Goal: Task Accomplishment & Management: Manage account settings

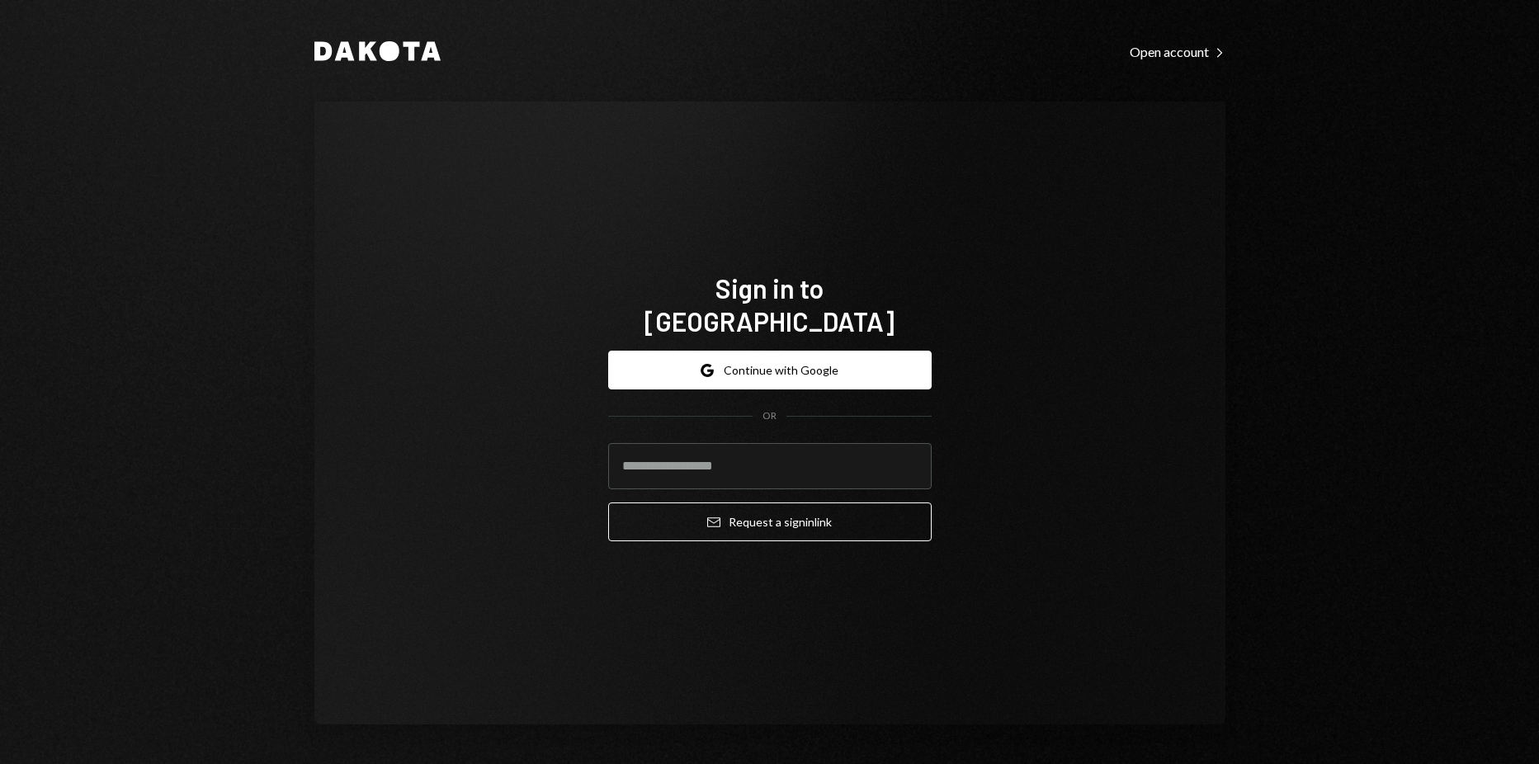
type input "**********"
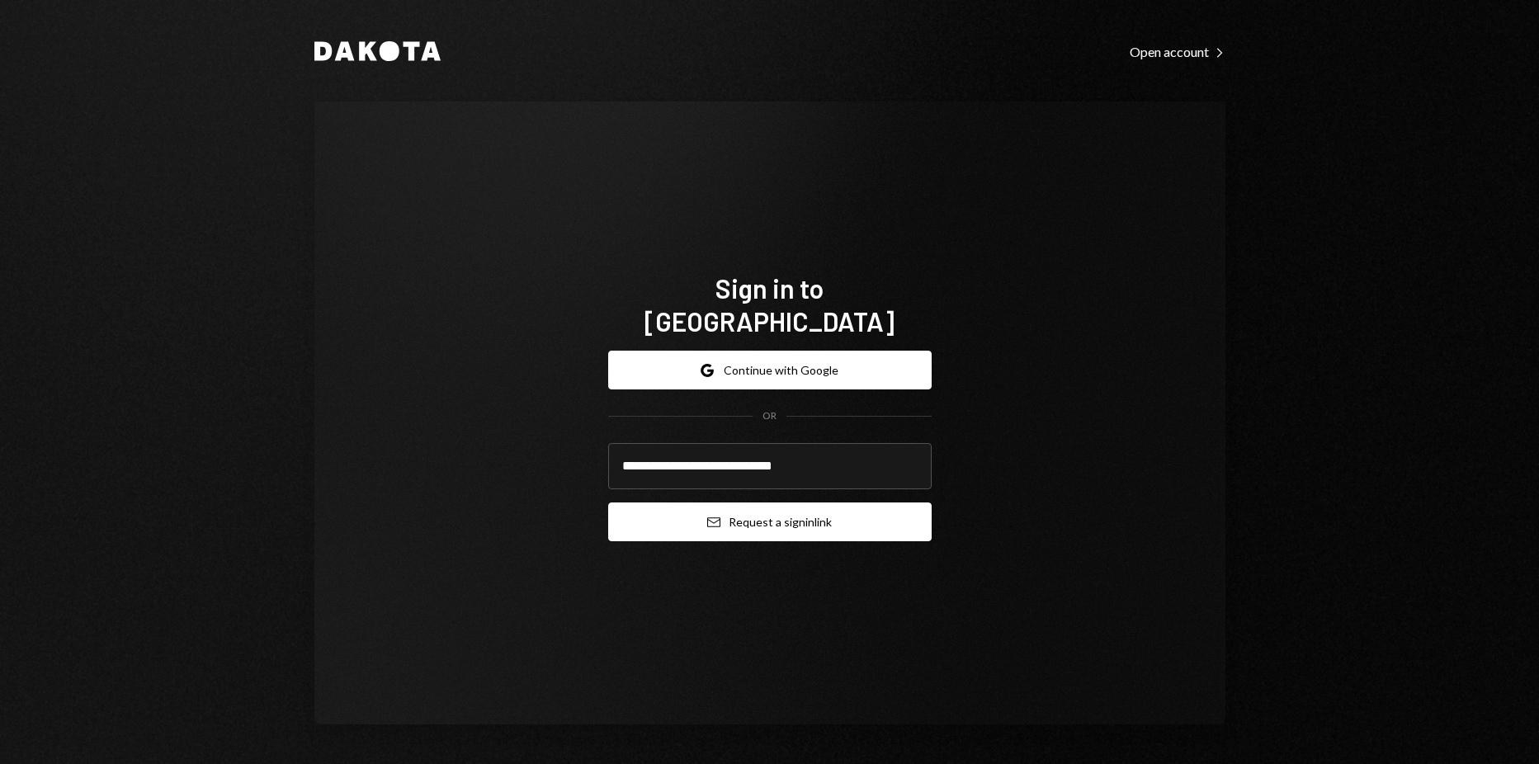
click at [753, 509] on button "Email Request a sign in link" at bounding box center [769, 522] width 323 height 39
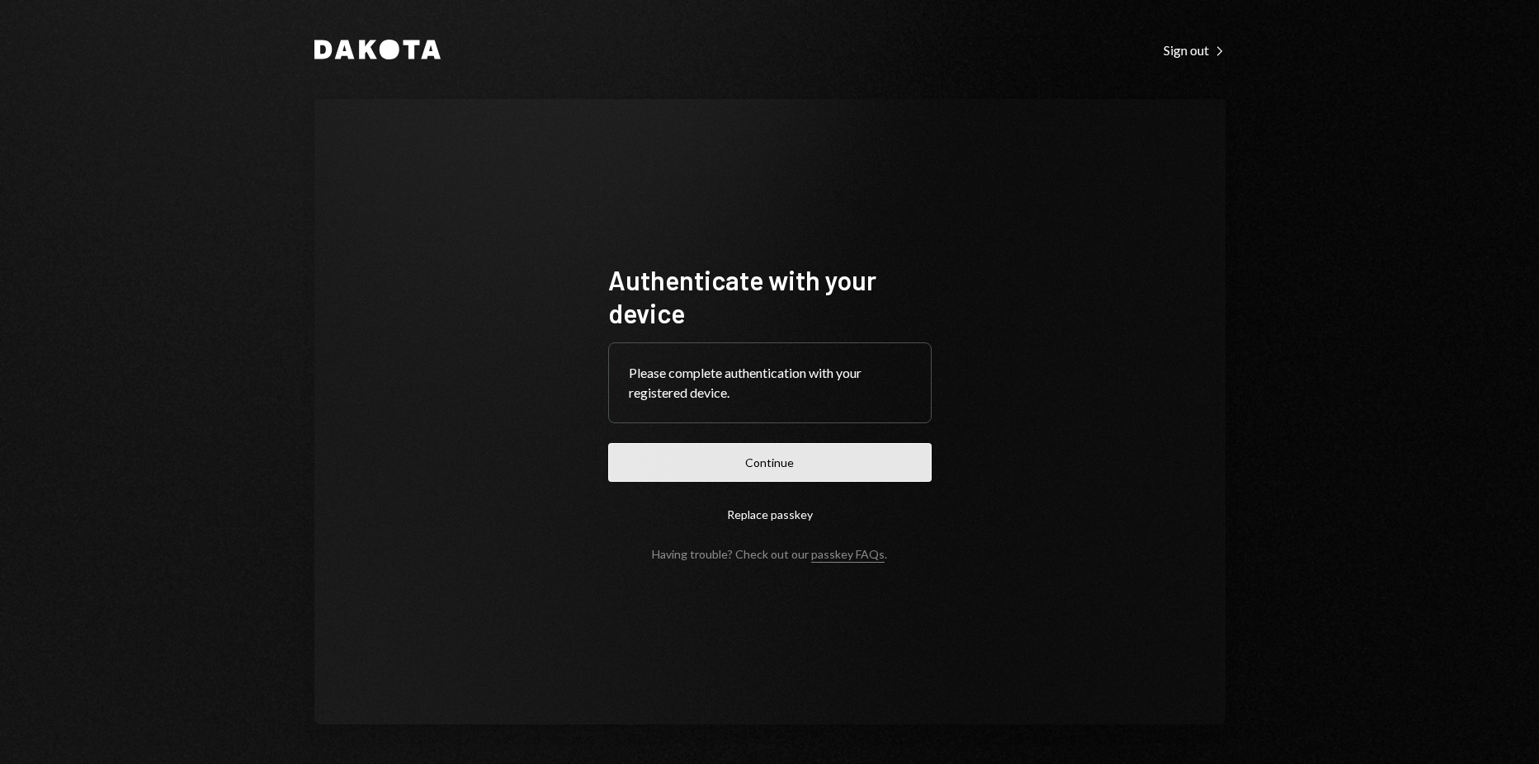
click at [734, 466] on button "Continue" at bounding box center [769, 462] width 323 height 39
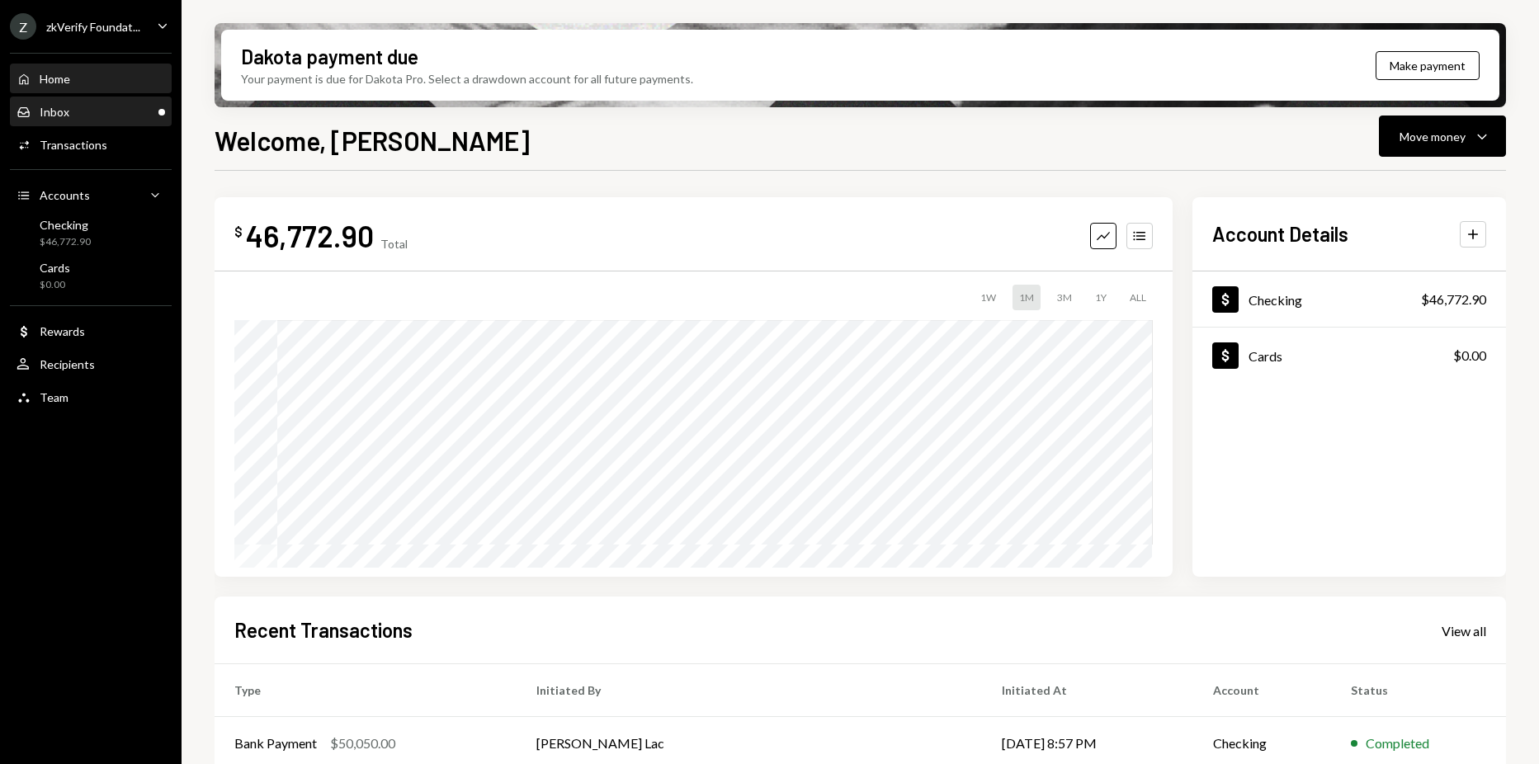
click at [112, 115] on div "Inbox Inbox" at bounding box center [91, 112] width 149 height 15
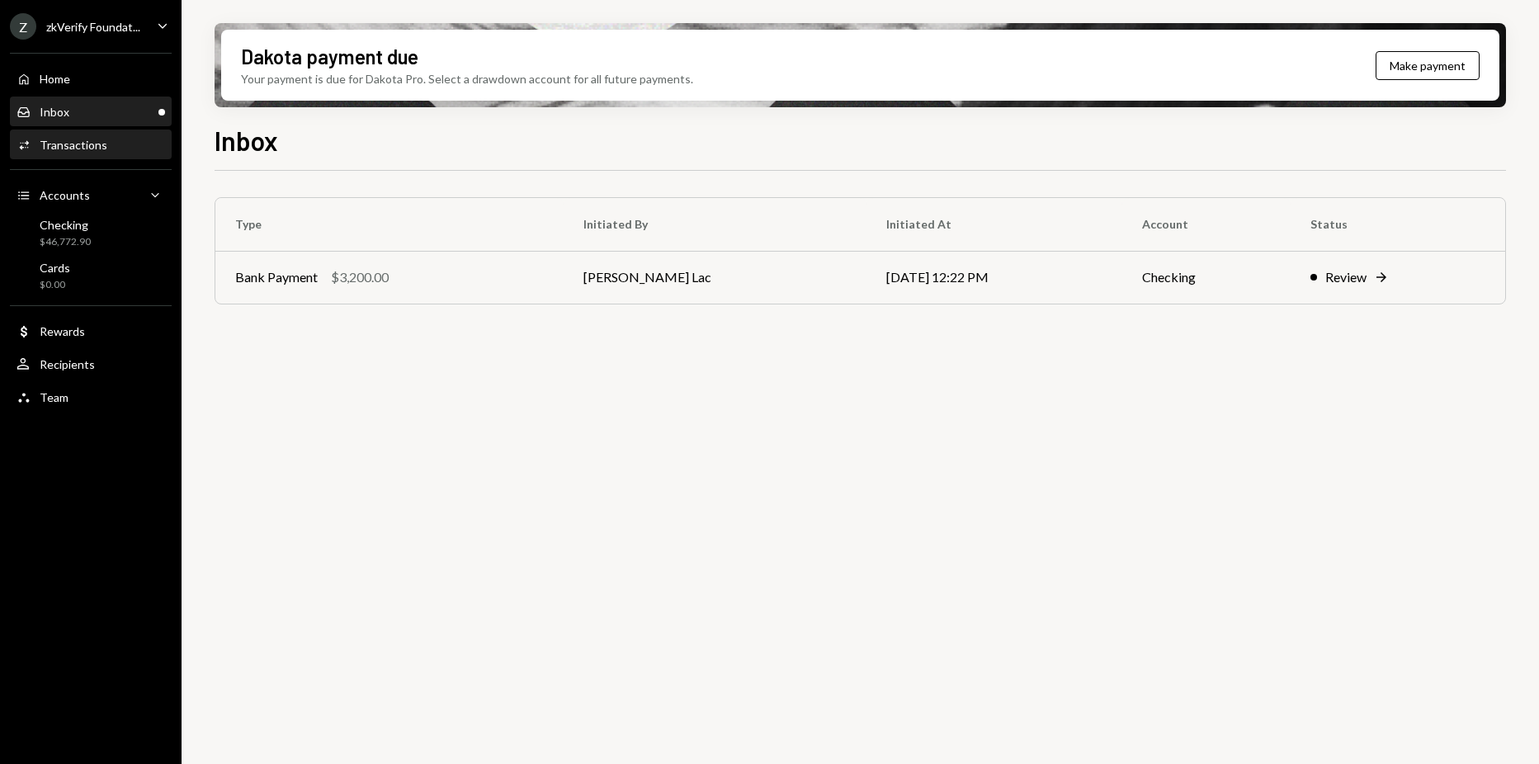
click at [88, 153] on div "Activities Transactions" at bounding box center [91, 145] width 149 height 28
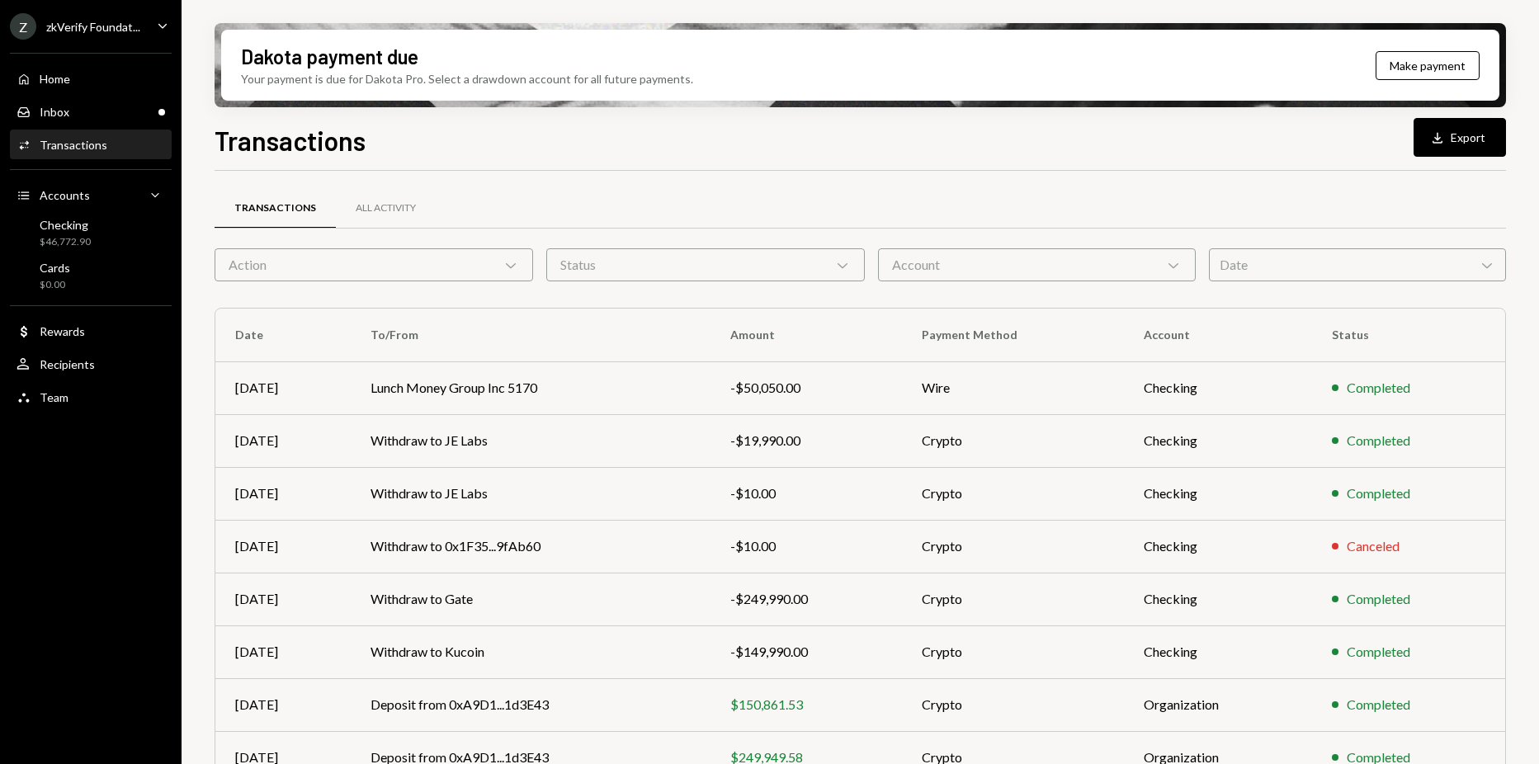
click at [133, 44] on div "Home Home Inbox Inbox Activities Transactions Accounts Accounts Caret Down Chec…" at bounding box center [91, 229] width 182 height 372
click at [135, 36] on div "Z zkVerify Foundat..." at bounding box center [75, 26] width 130 height 26
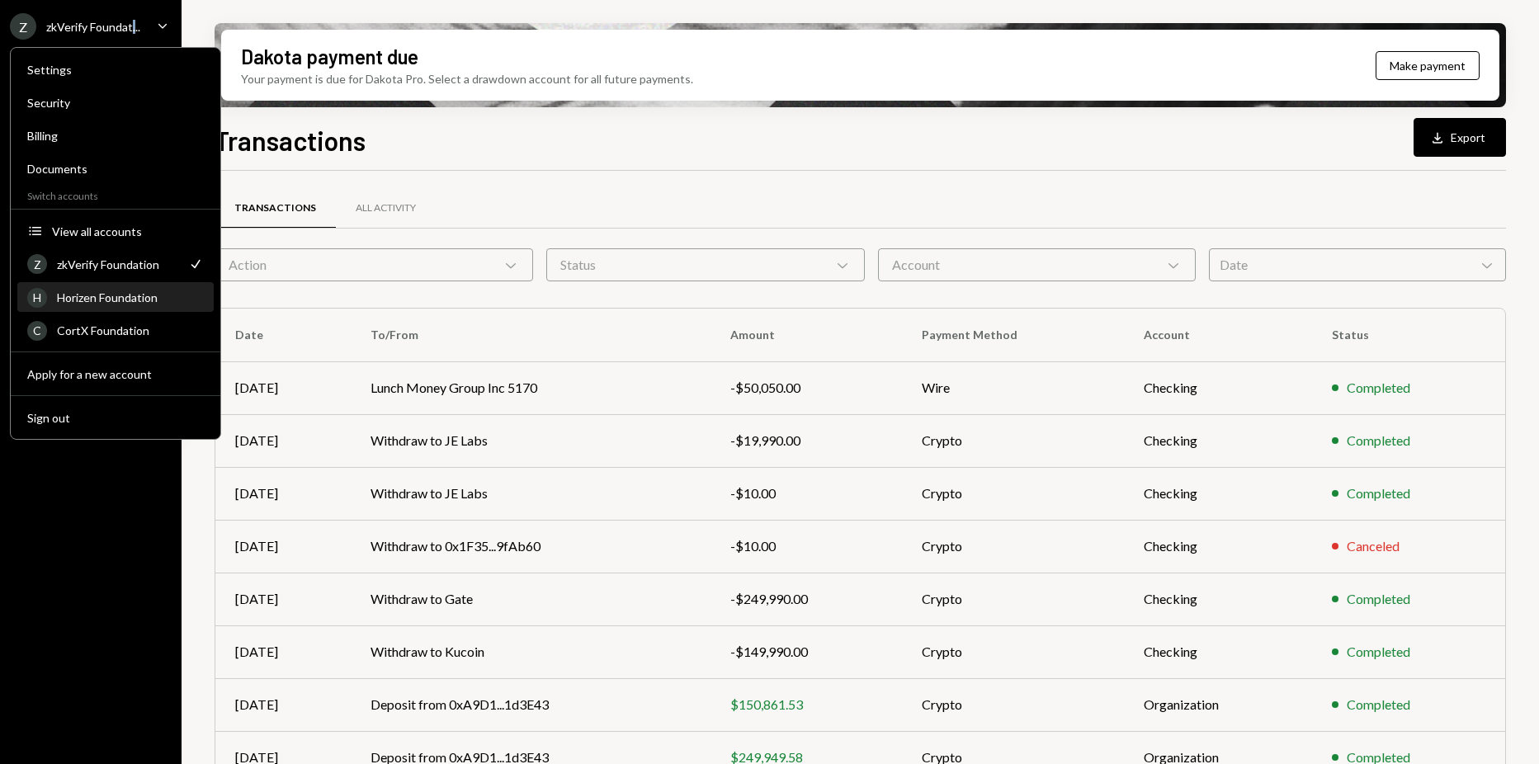
click at [126, 291] on div "Horizen Foundation" at bounding box center [130, 297] width 147 height 14
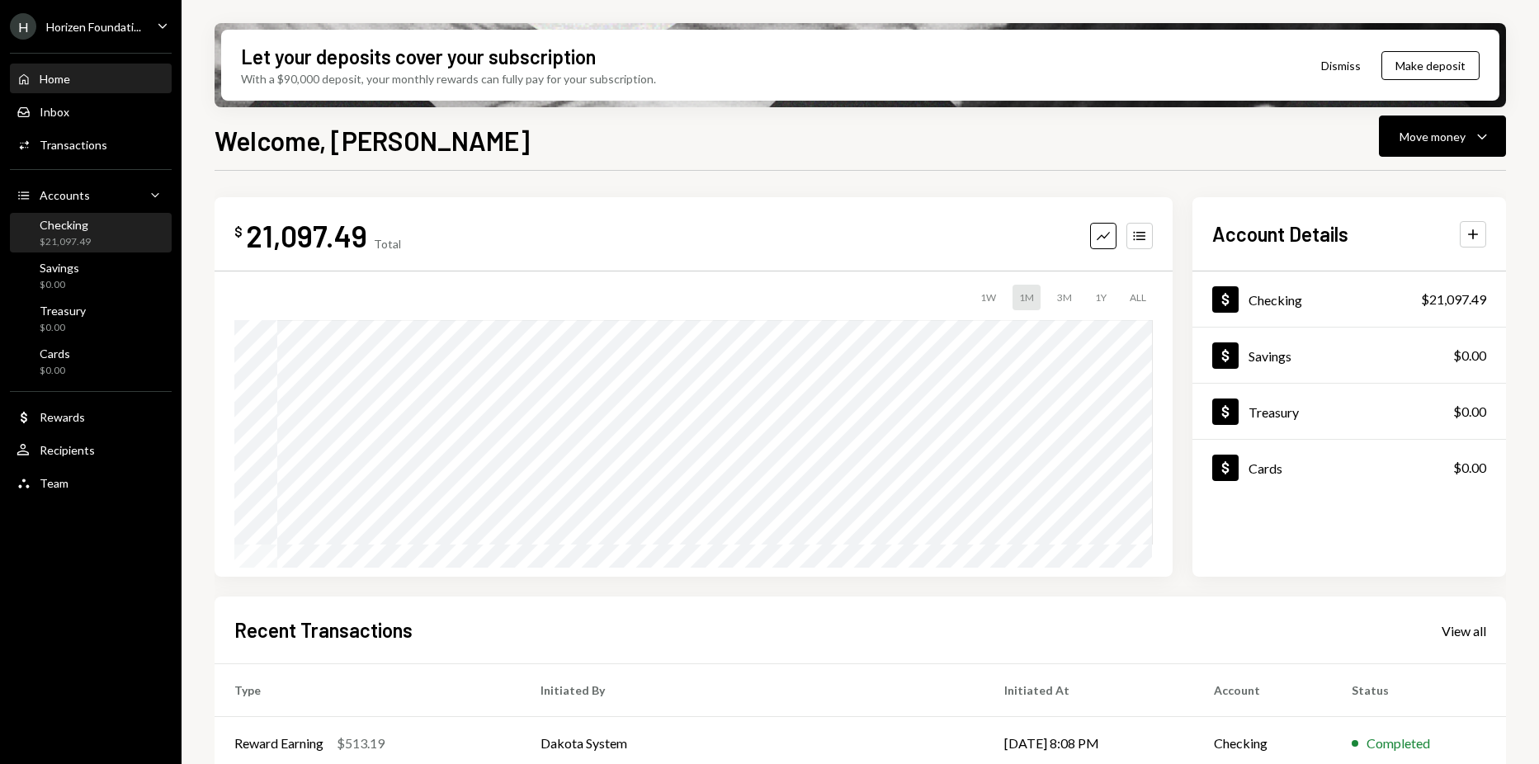
click at [87, 232] on div "Checking $21,097.49" at bounding box center [65, 233] width 51 height 31
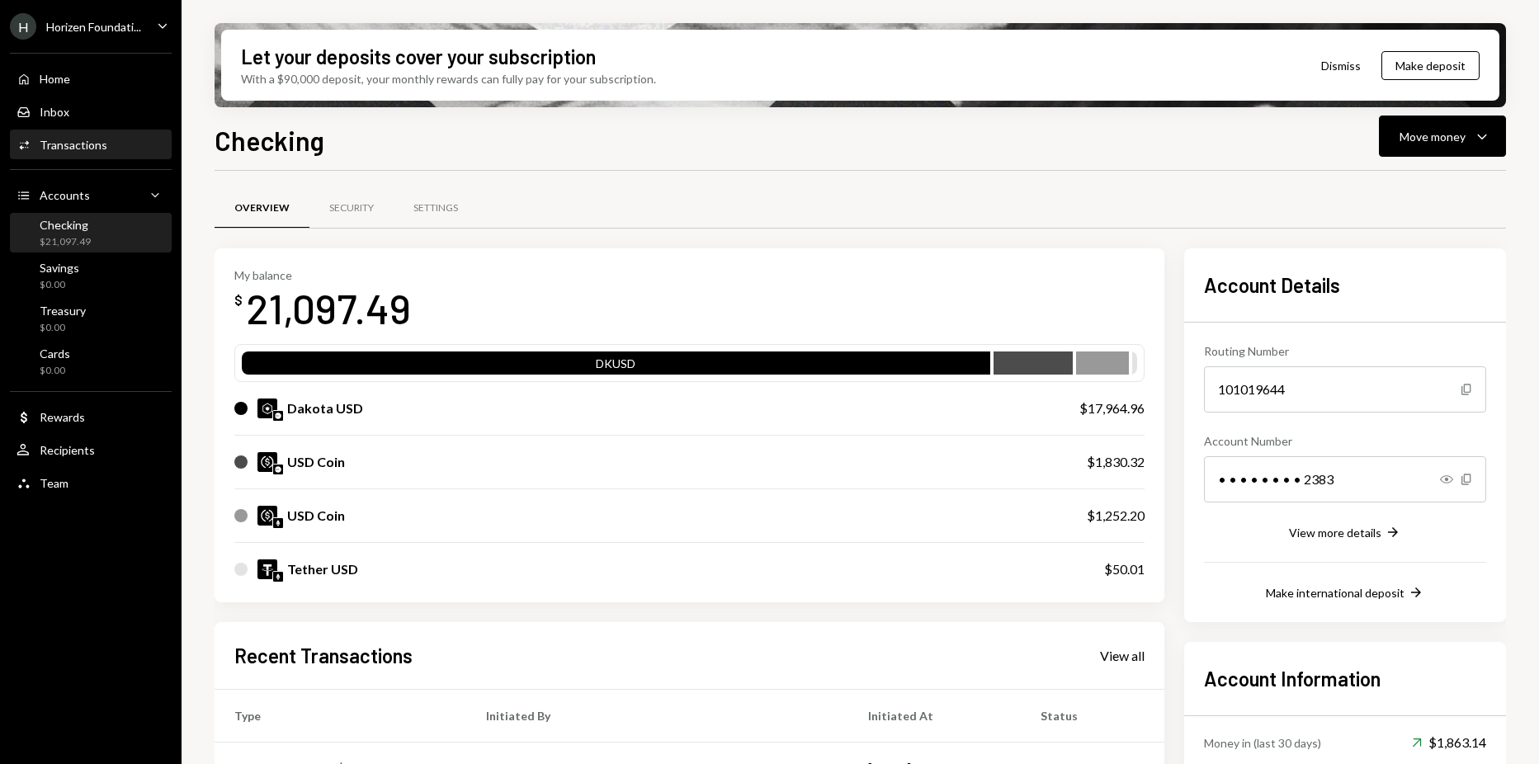
click at [91, 130] on link "Activities Transactions" at bounding box center [91, 145] width 162 height 30
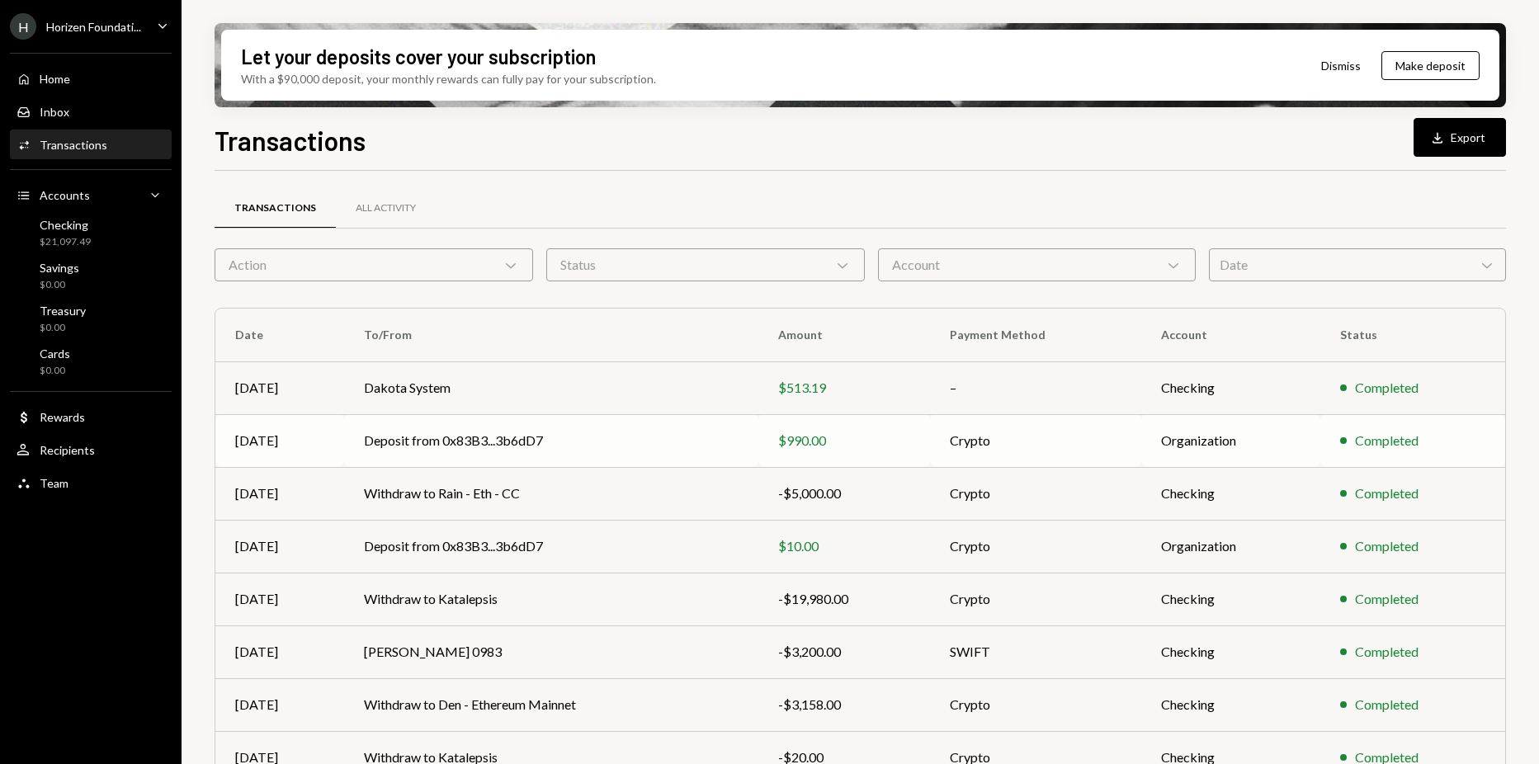
click at [515, 444] on td "Deposit from 0x83B3...3b6dD7" at bounding box center [551, 440] width 414 height 53
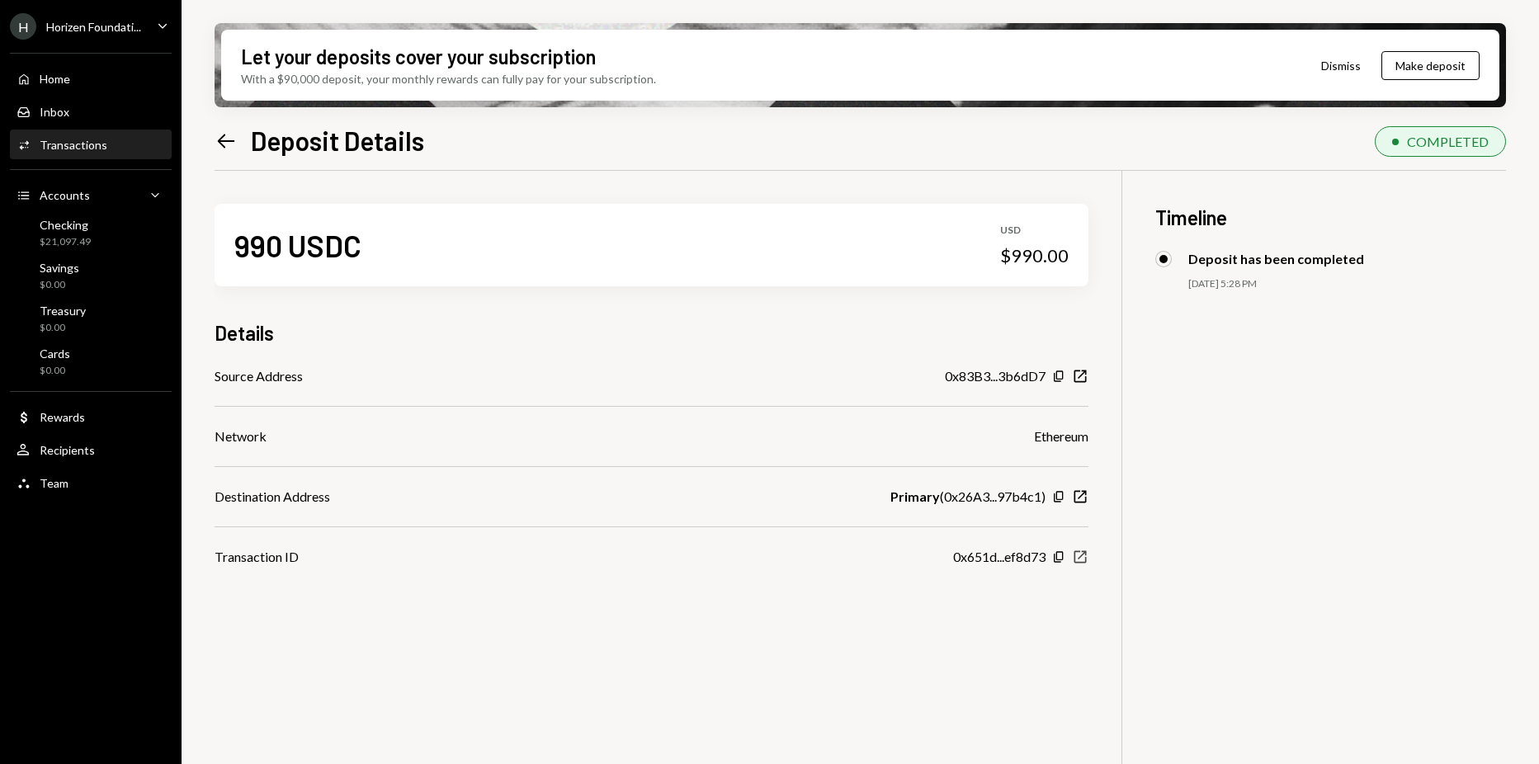
click at [1079, 558] on icon "button" at bounding box center [1080, 557] width 12 height 12
click at [687, 348] on div "990 USDC USD $990.00 Details Source Address 0x83B3...3b6dD7 Copy New Window Net…" at bounding box center [652, 369] width 874 height 396
click at [76, 87] on div "Home Home" at bounding box center [91, 79] width 149 height 28
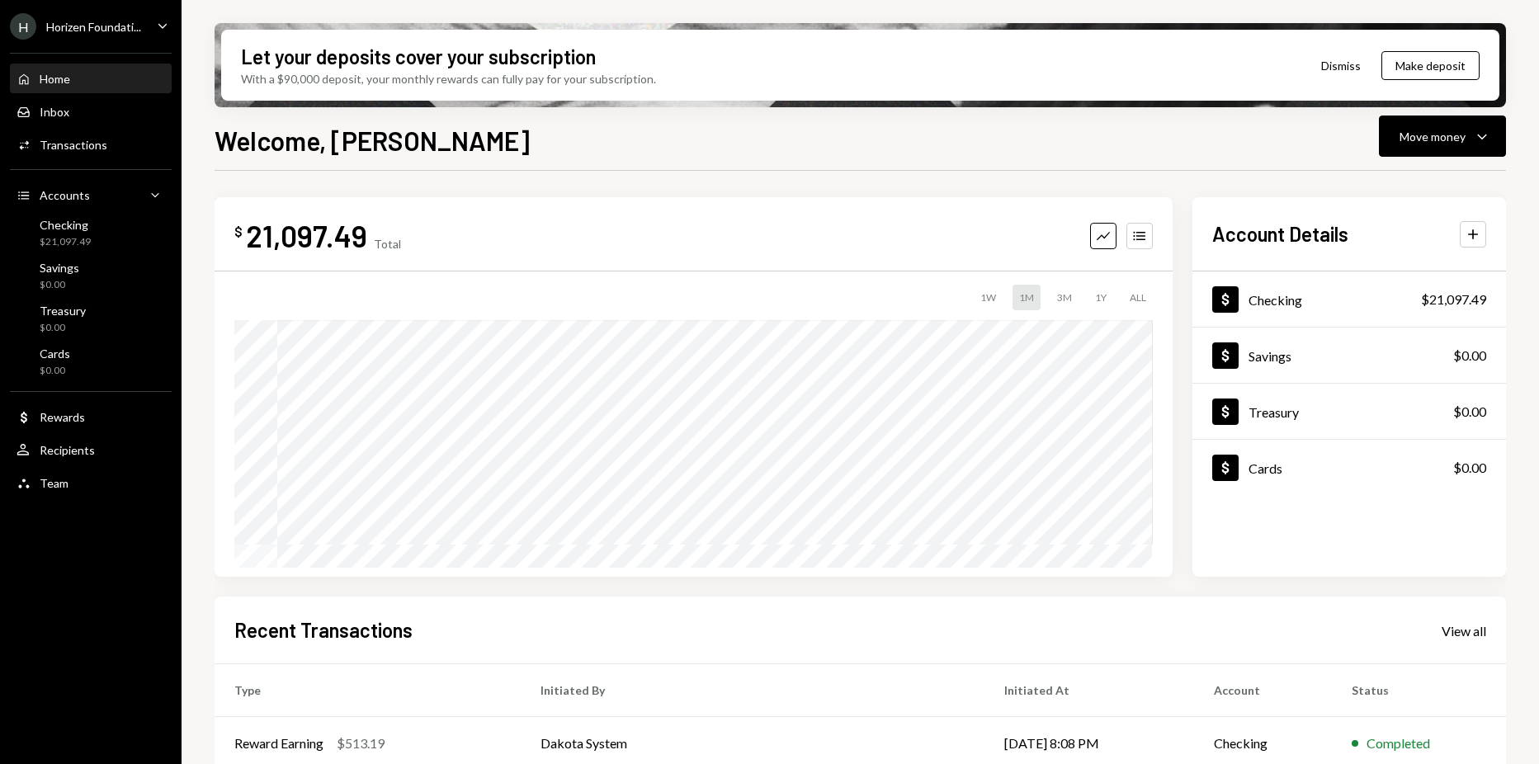
click at [48, 37] on div "[PERSON_NAME] Foundati..." at bounding box center [75, 26] width 131 height 26
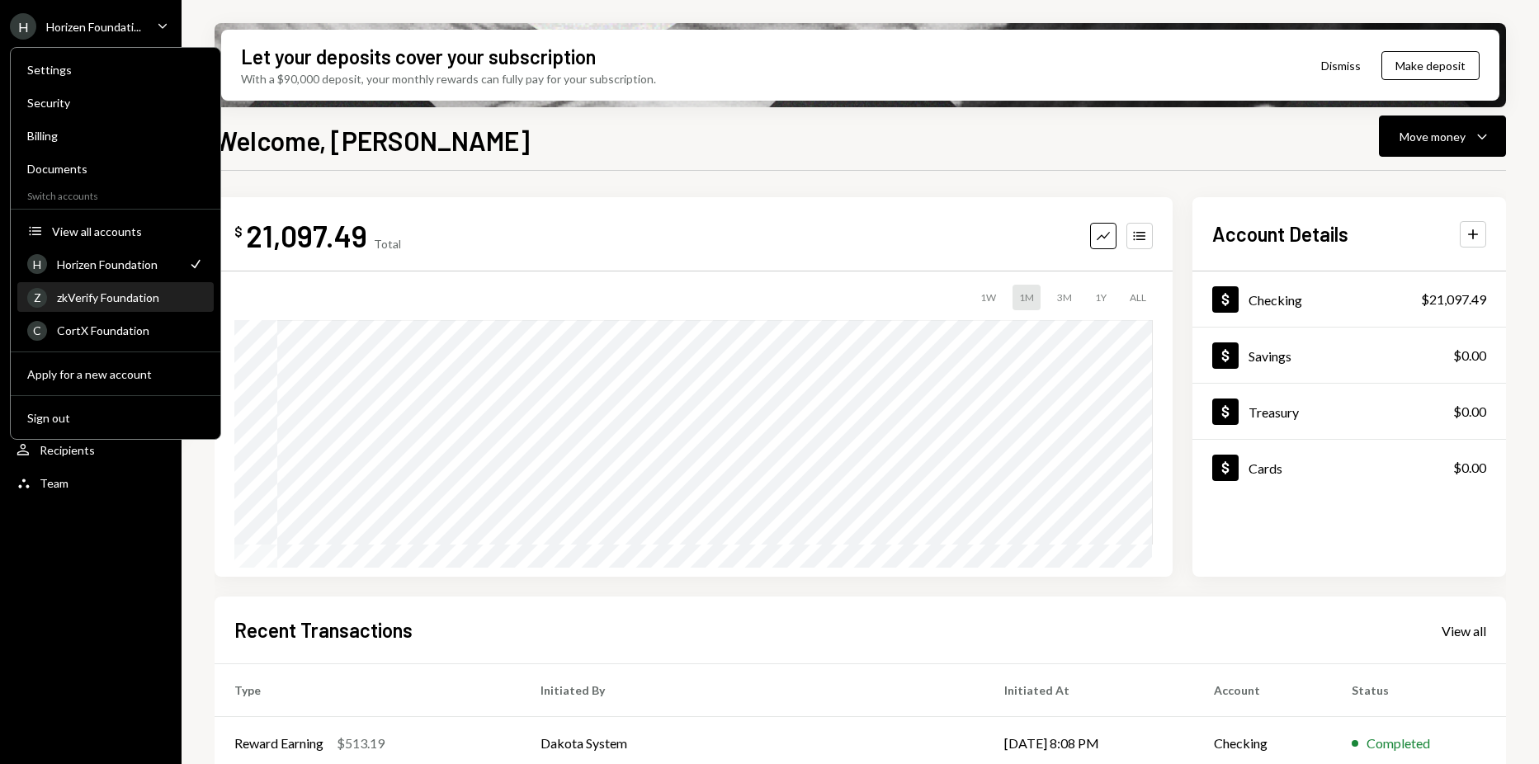
click at [115, 290] on div "zkVerify Foundation" at bounding box center [130, 297] width 147 height 14
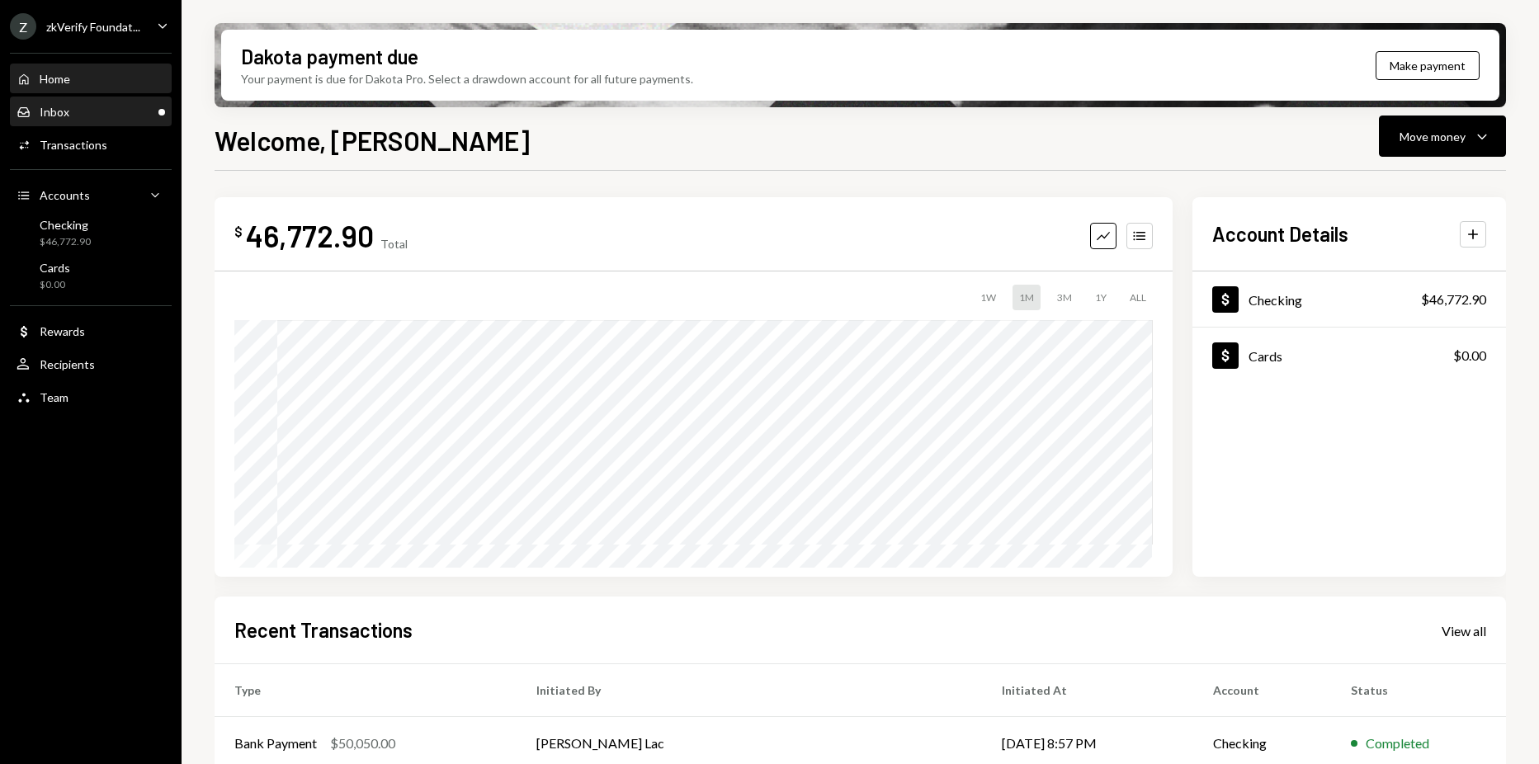
click at [115, 121] on div "Inbox Inbox" at bounding box center [91, 112] width 149 height 28
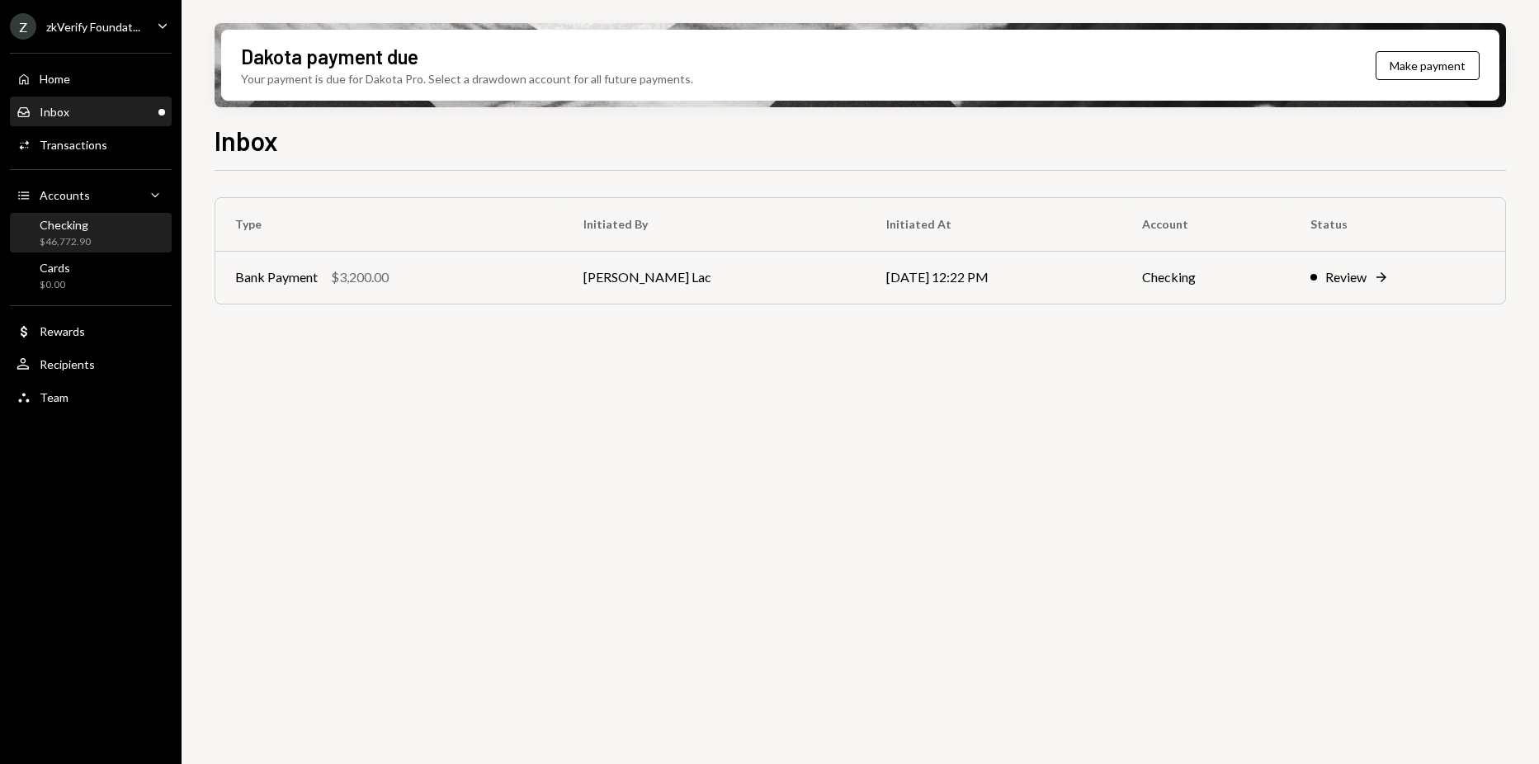
click at [71, 222] on div "Checking" at bounding box center [65, 225] width 51 height 14
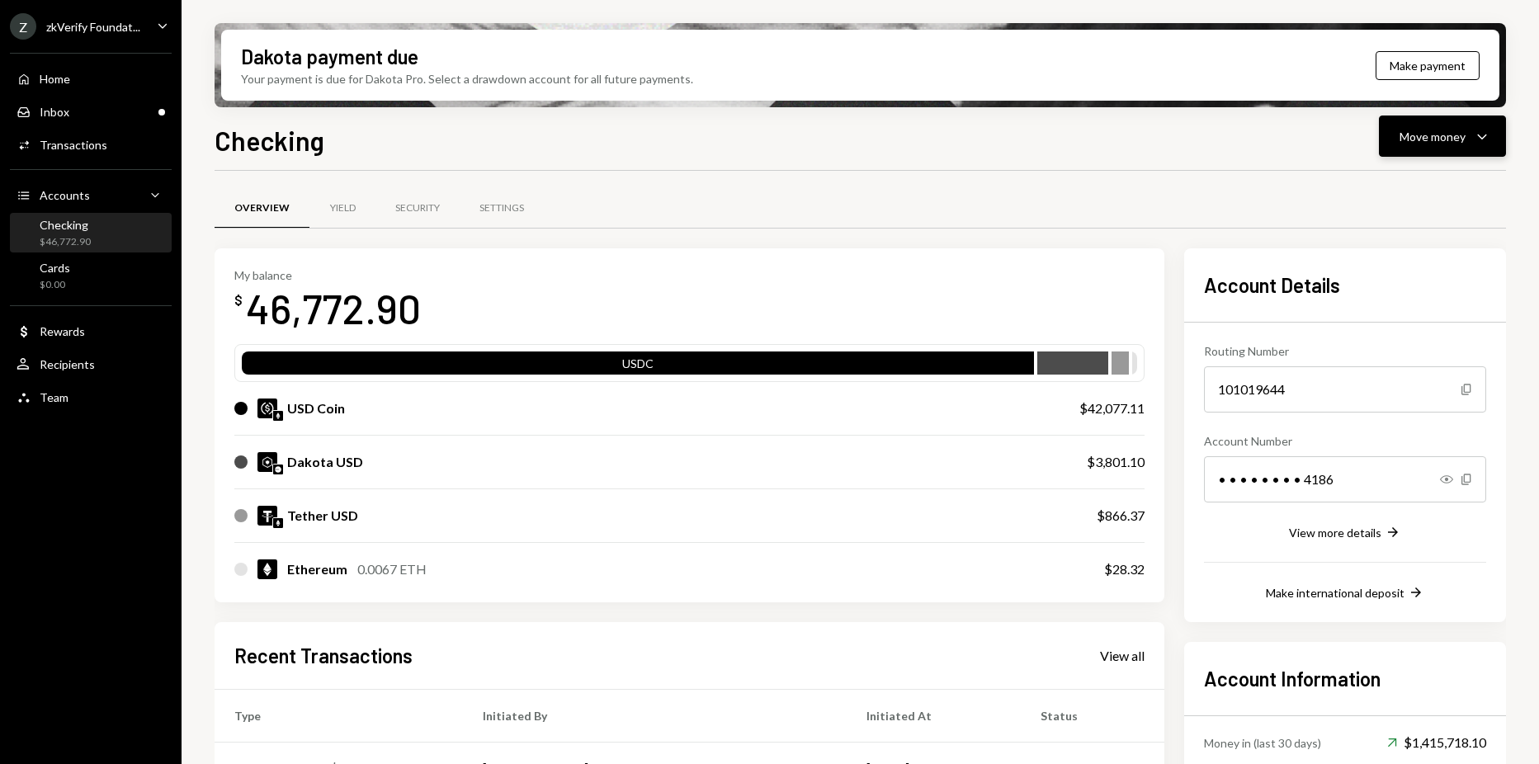
click at [1461, 144] on div "Move money Caret Down" at bounding box center [1443, 136] width 86 height 20
click at [1435, 181] on div "Send" at bounding box center [1429, 185] width 120 height 17
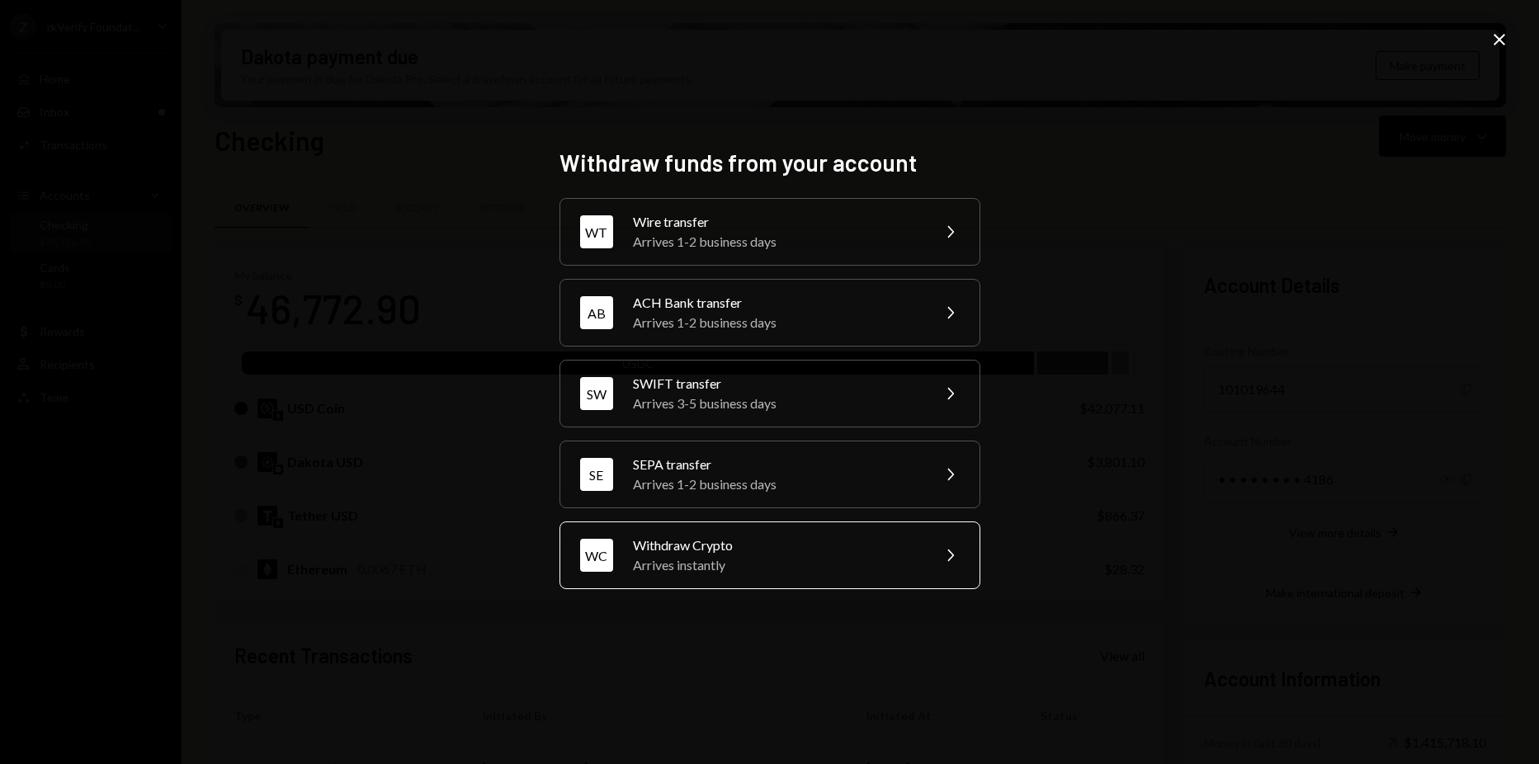
click at [767, 546] on div "Withdraw Crypto" at bounding box center [776, 546] width 287 height 20
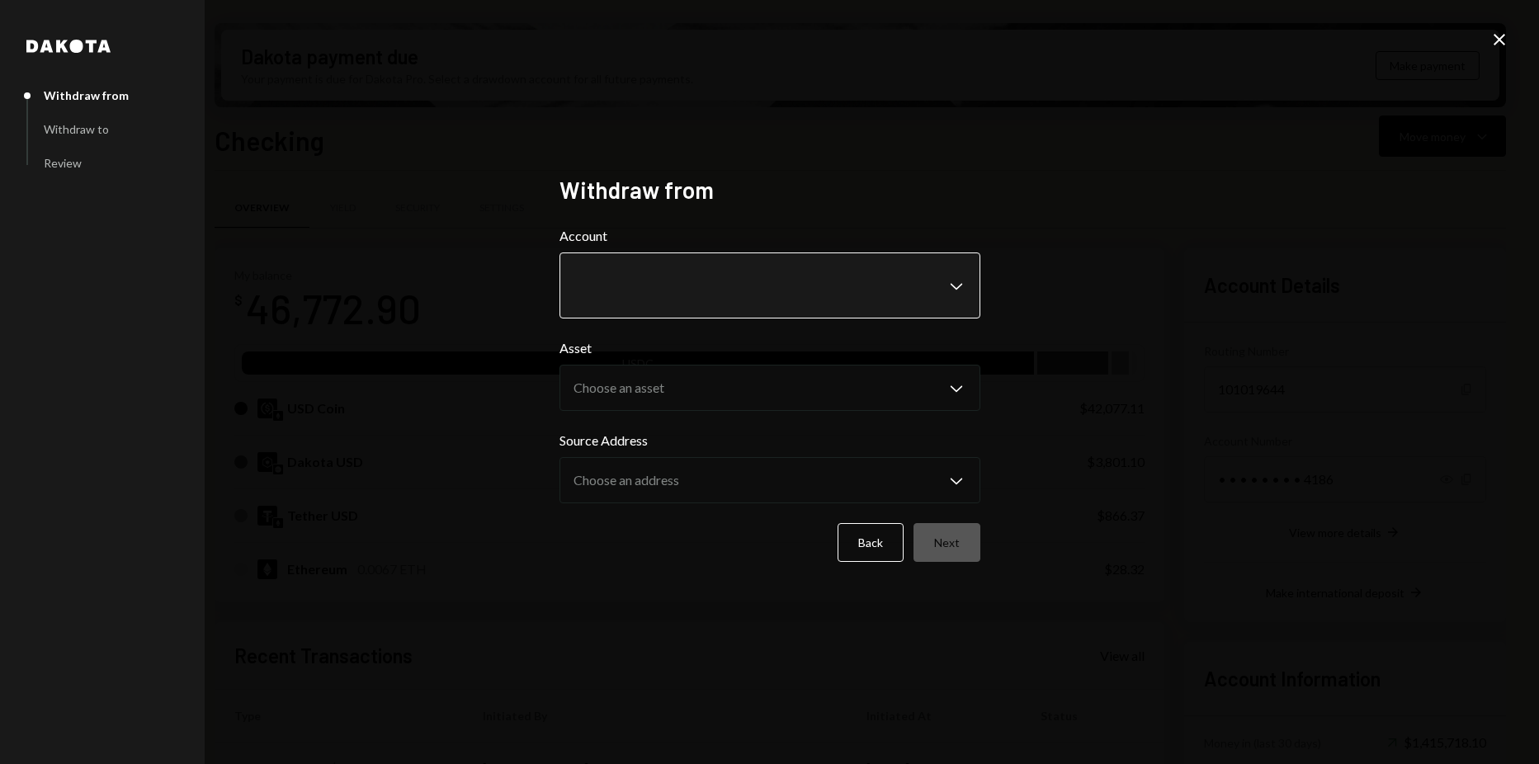
click at [734, 307] on body "Z zkVerify Foundat... Caret Down Home Home Inbox Inbox Activities Transactions …" at bounding box center [769, 382] width 1539 height 764
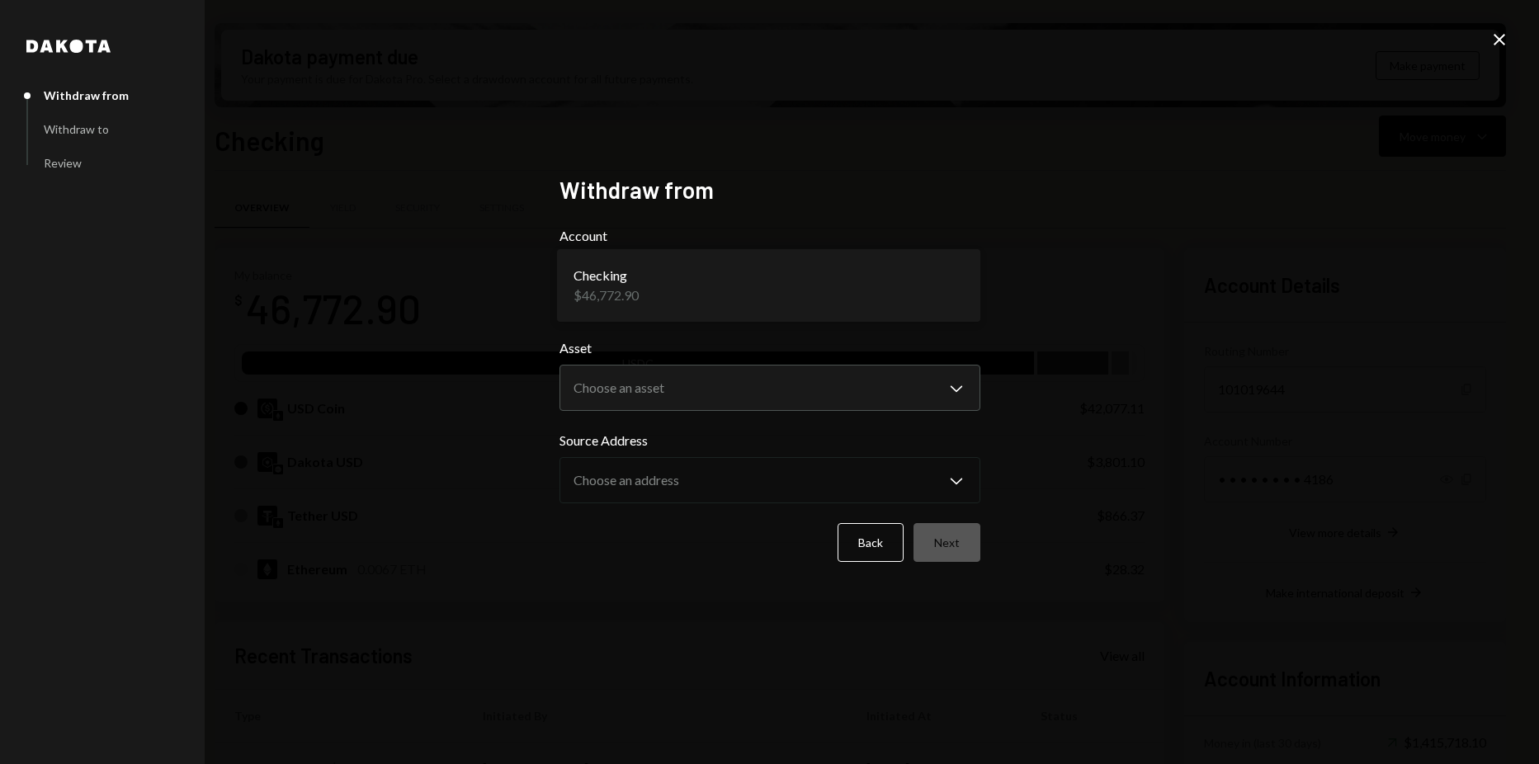
click at [716, 427] on form "**********" at bounding box center [770, 394] width 421 height 336
click at [716, 392] on body "Z zkVerify Foundat... Caret Down Home Home Inbox Inbox Activities Transactions …" at bounding box center [769, 382] width 1539 height 764
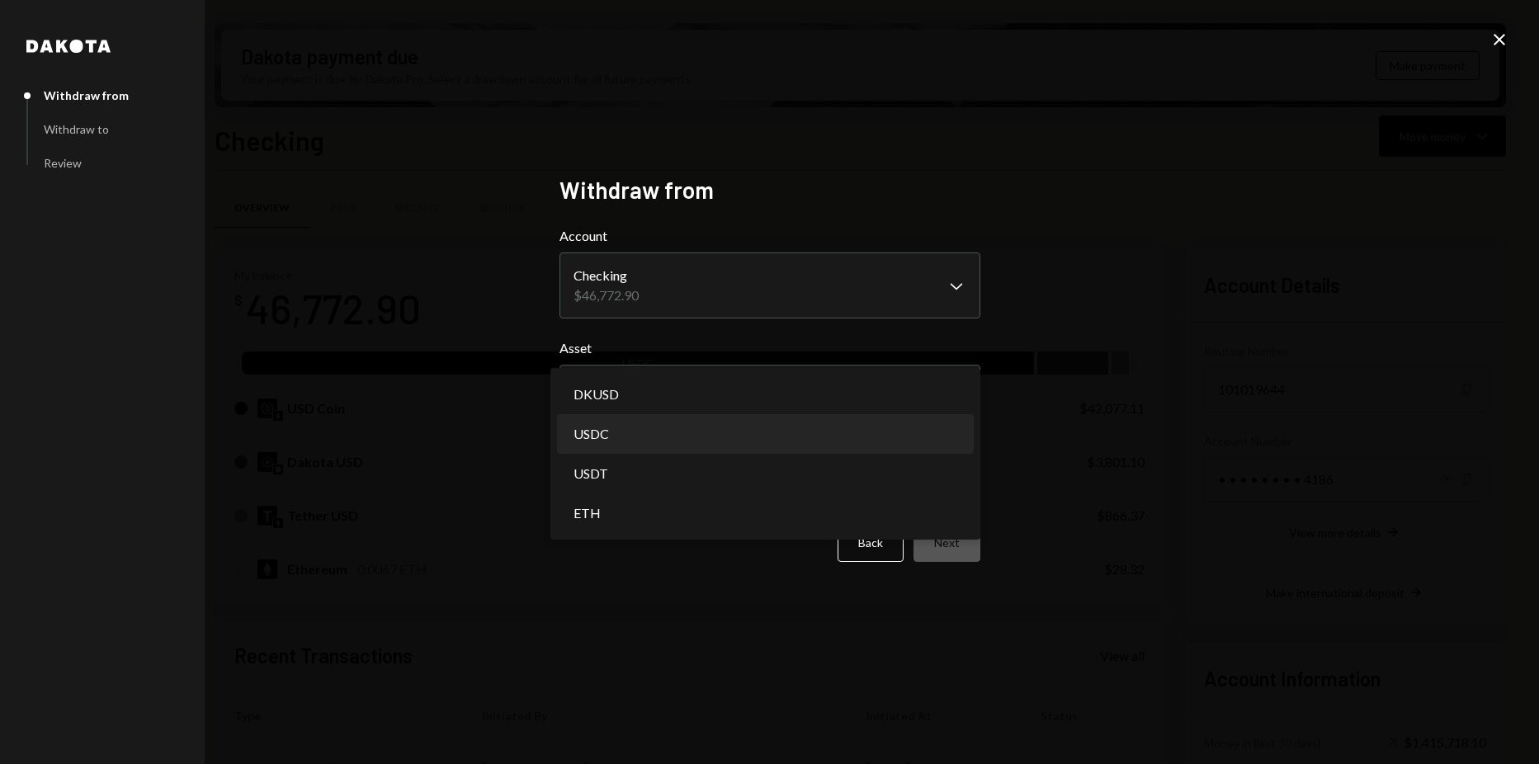
select select "****"
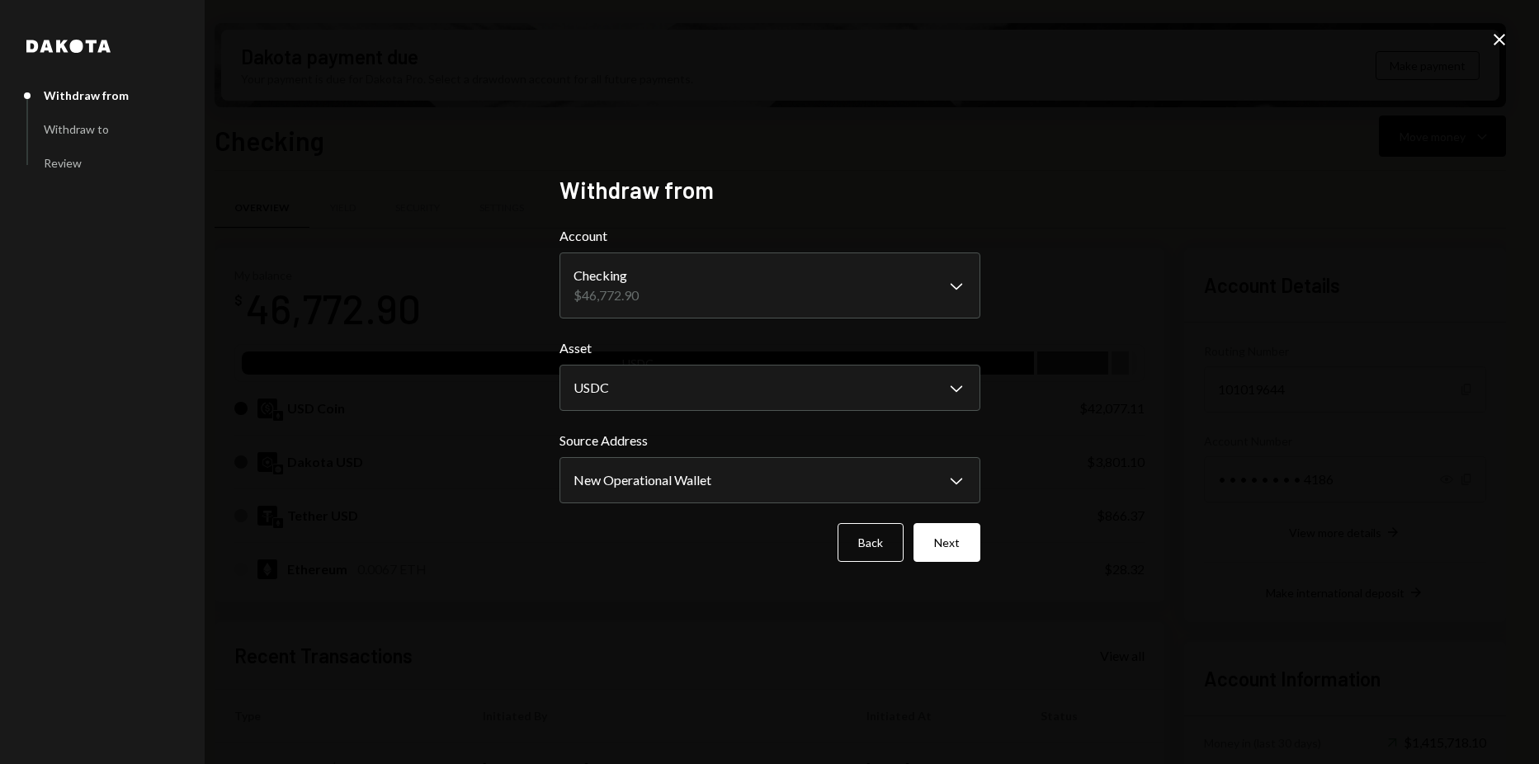
click at [664, 454] on div "**********" at bounding box center [770, 467] width 421 height 73
click at [671, 465] on body "Z zkVerify Foundat... Caret Down Home Home Inbox Inbox Activities Transactions …" at bounding box center [769, 382] width 1539 height 764
click at [1079, 445] on div "**********" at bounding box center [769, 382] width 1539 height 764
click at [943, 522] on form "**********" at bounding box center [770, 394] width 421 height 336
click at [947, 528] on button "Next" at bounding box center [947, 542] width 67 height 39
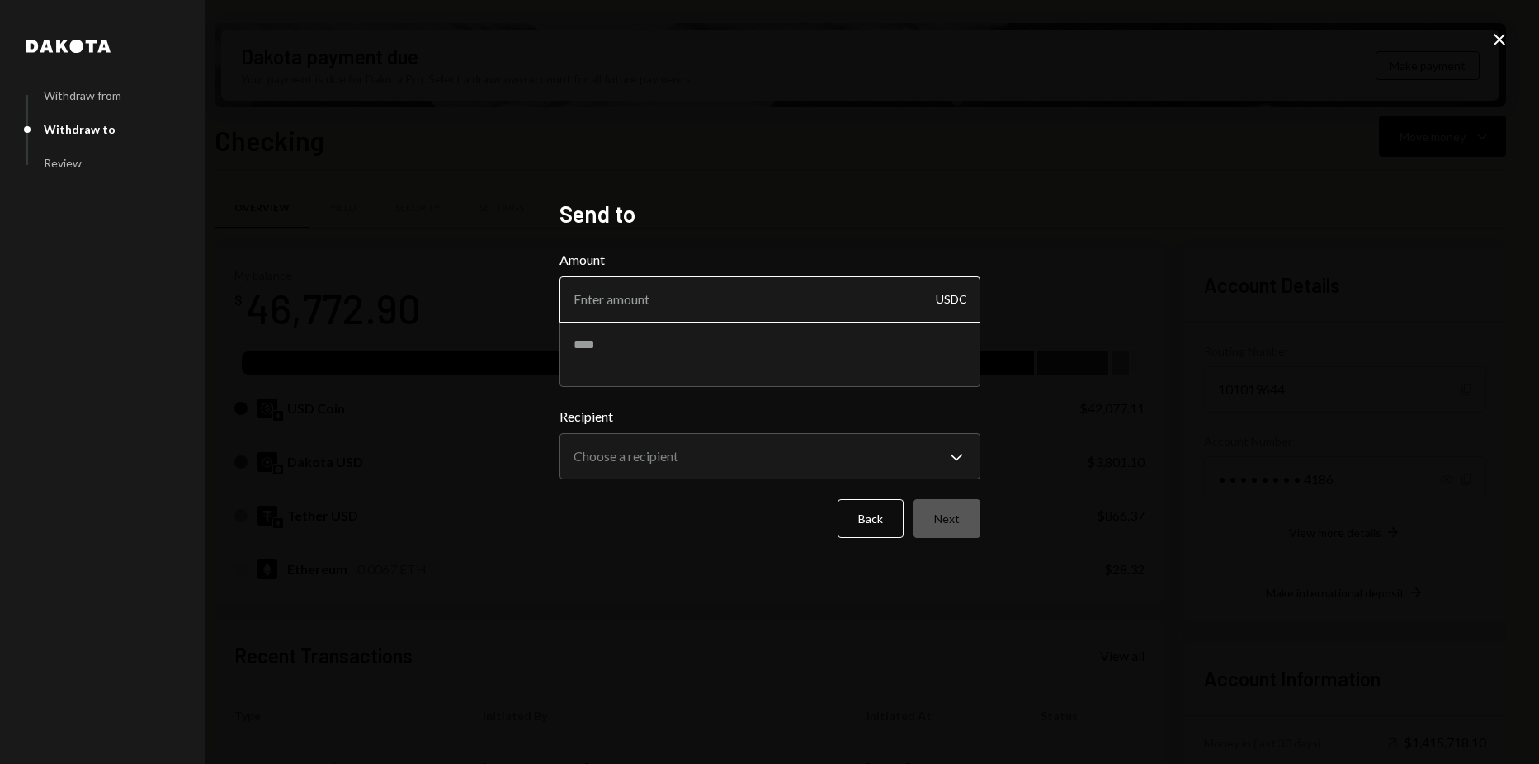
click at [828, 307] on input "Amount" at bounding box center [770, 299] width 421 height 46
click at [818, 305] on input "Amount" at bounding box center [770, 299] width 421 height 46
type input "9990"
click at [878, 445] on body "Z zkVerify Foundat... Caret Down Home Home Inbox Inbox Activities Transactions …" at bounding box center [769, 382] width 1539 height 764
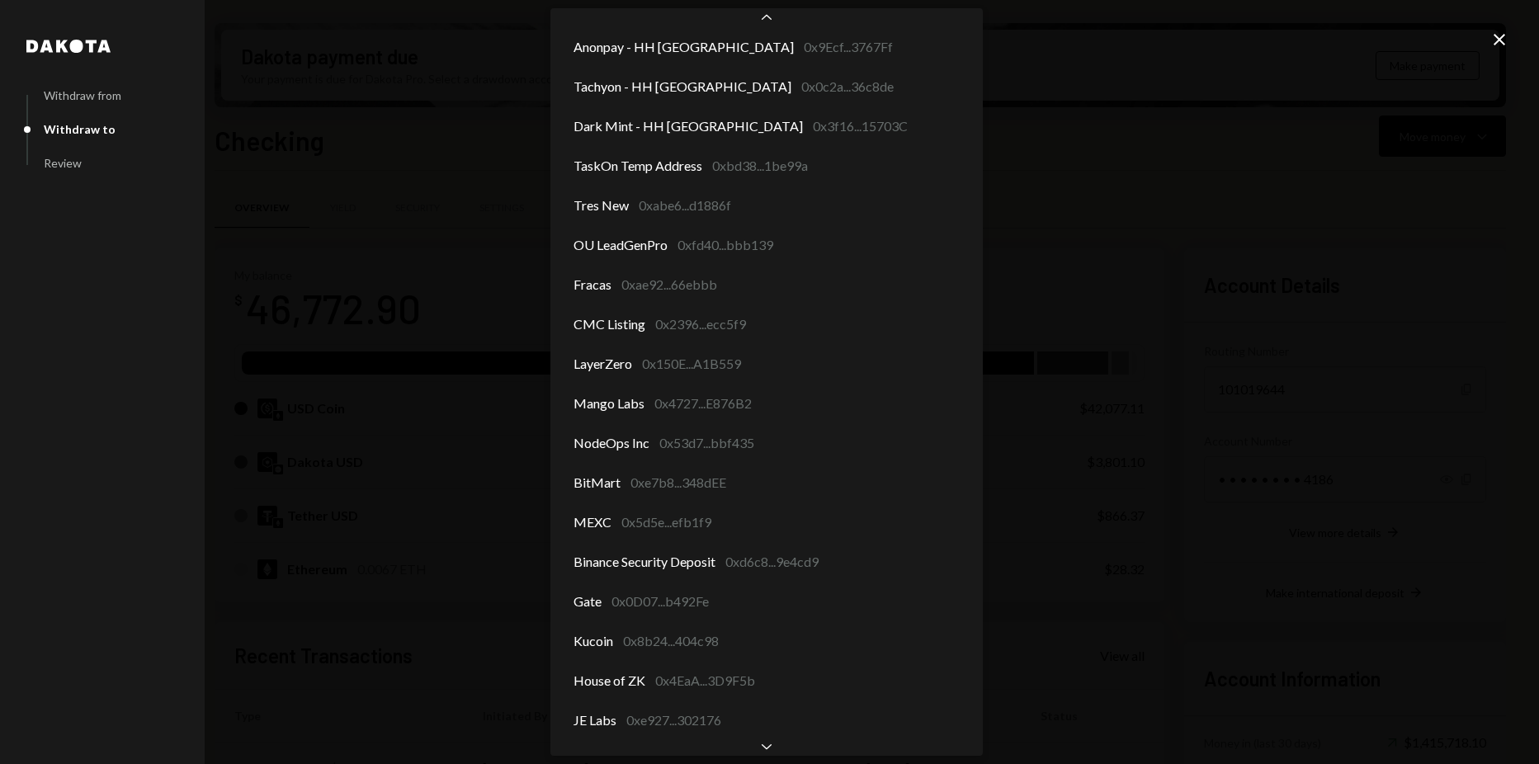
scroll to position [2058, 0]
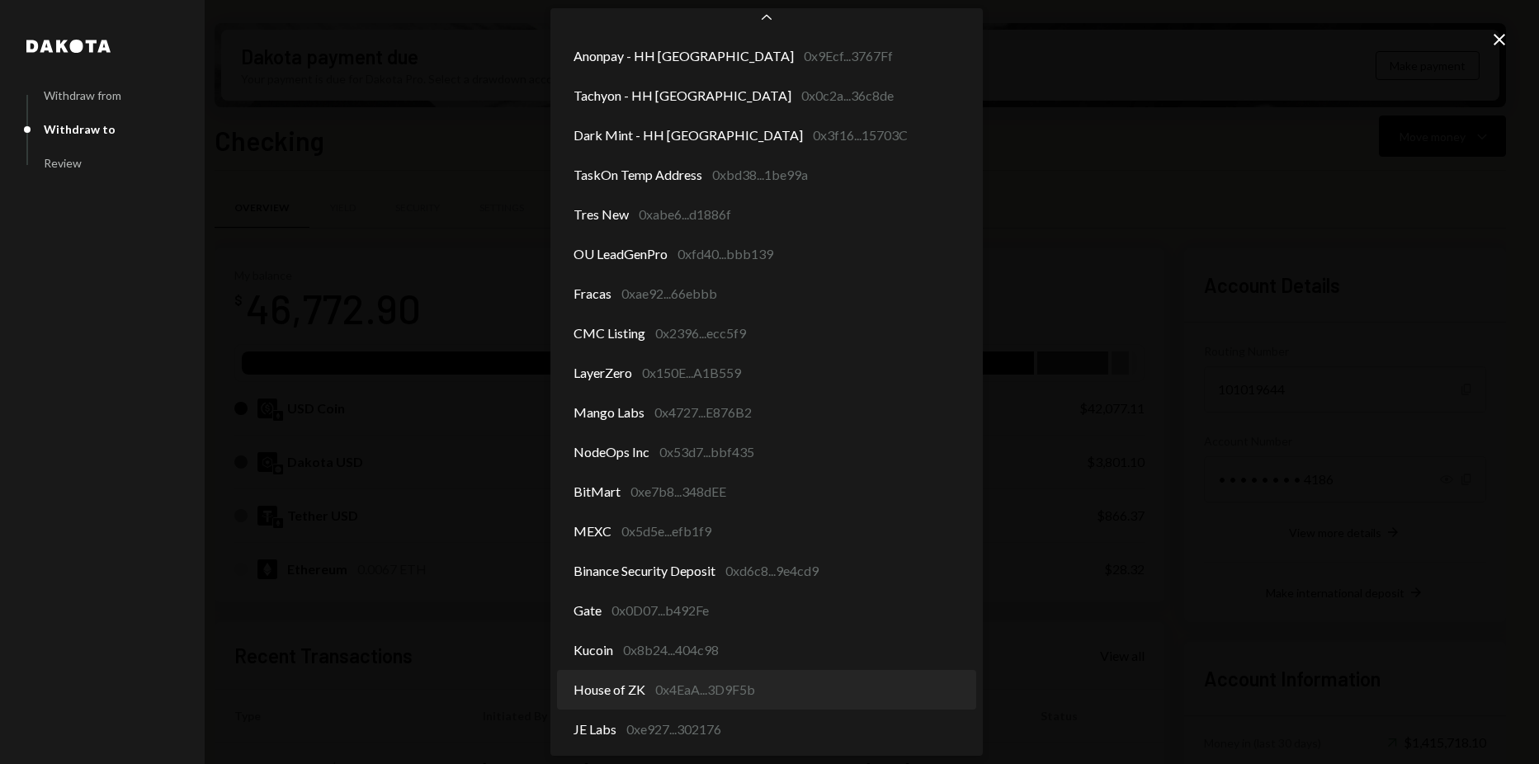
select select "**********"
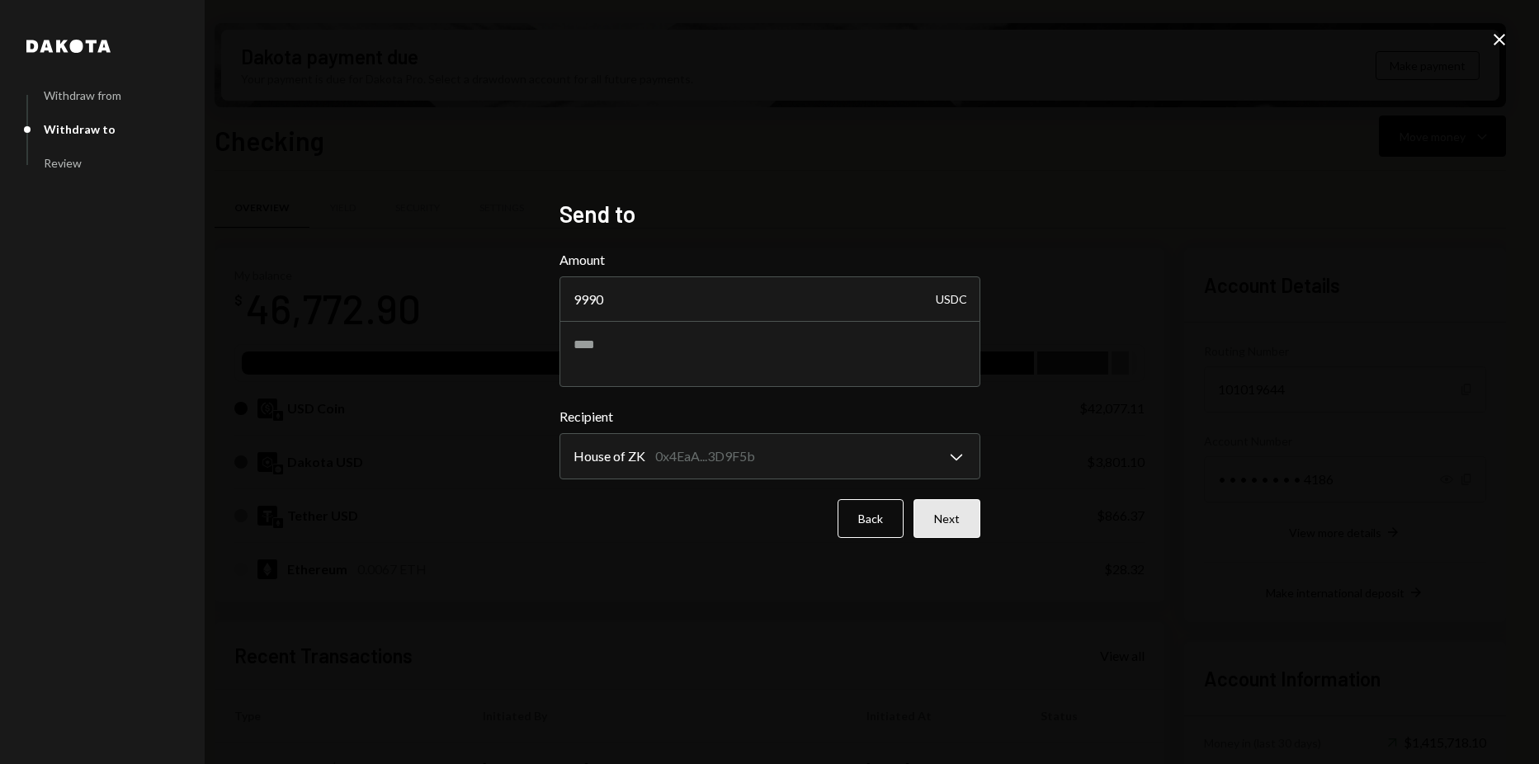
click at [955, 517] on button "Next" at bounding box center [947, 518] width 67 height 39
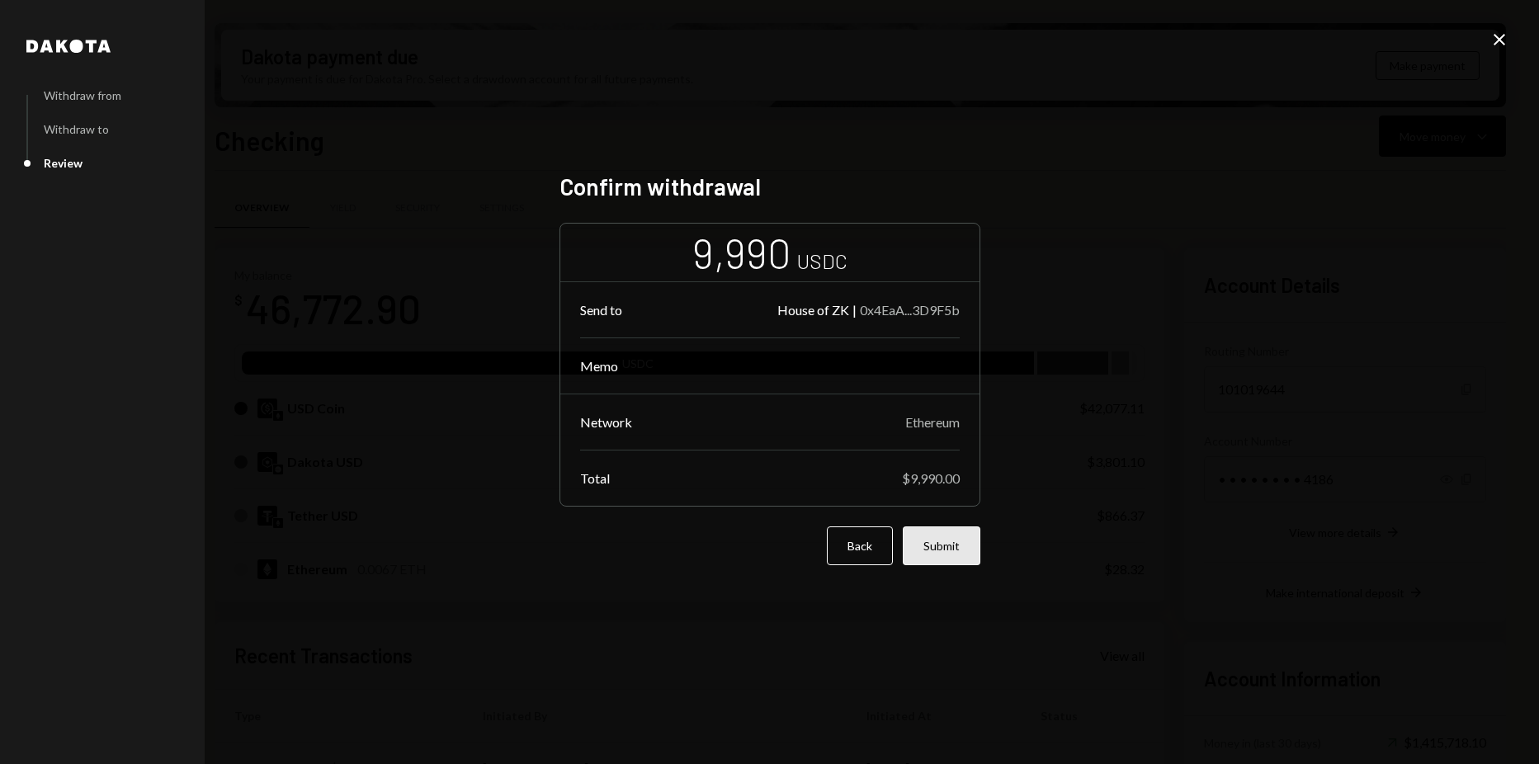
click at [958, 547] on button "Submit" at bounding box center [942, 545] width 78 height 39
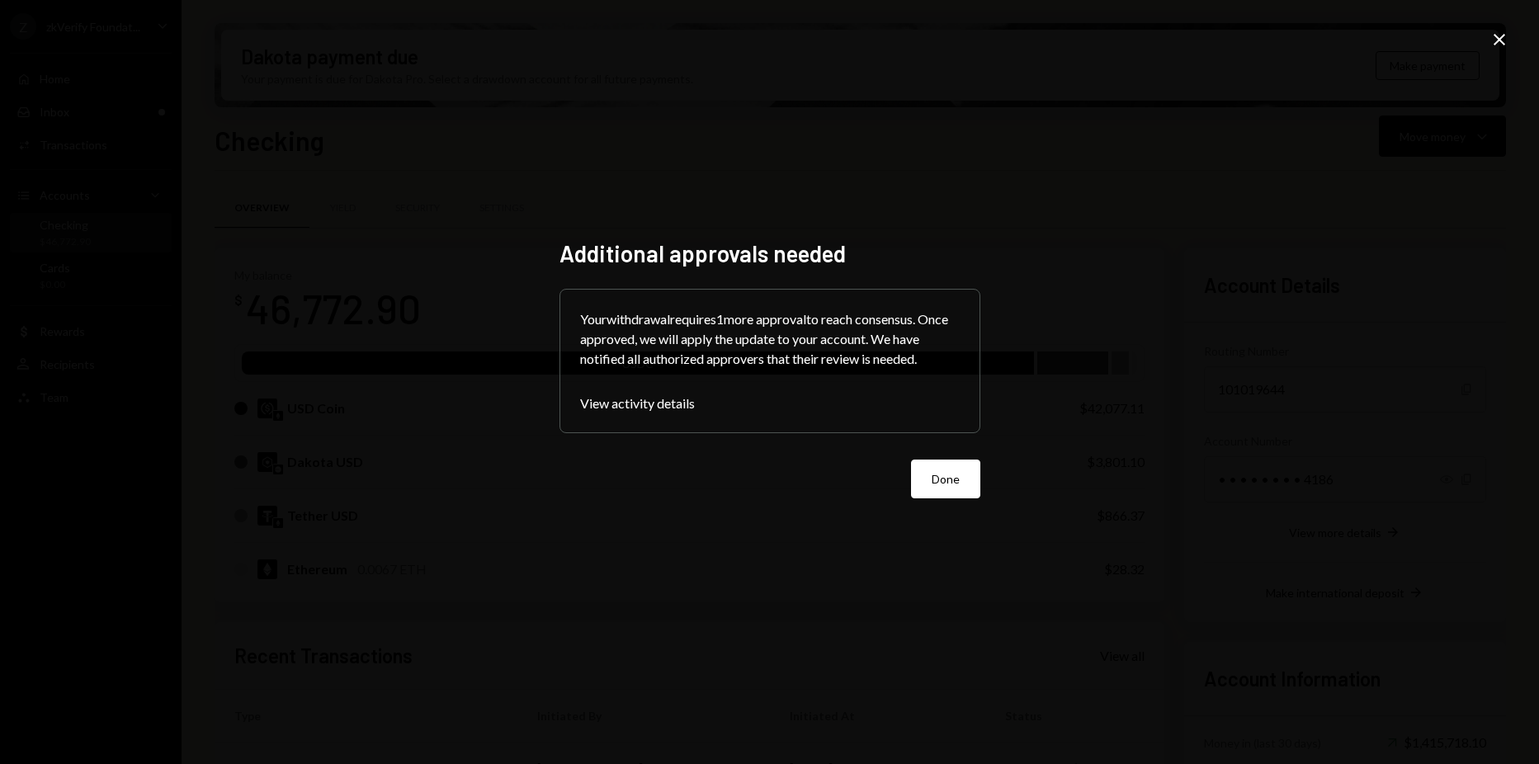
click at [1505, 39] on icon "Close" at bounding box center [1500, 40] width 20 height 20
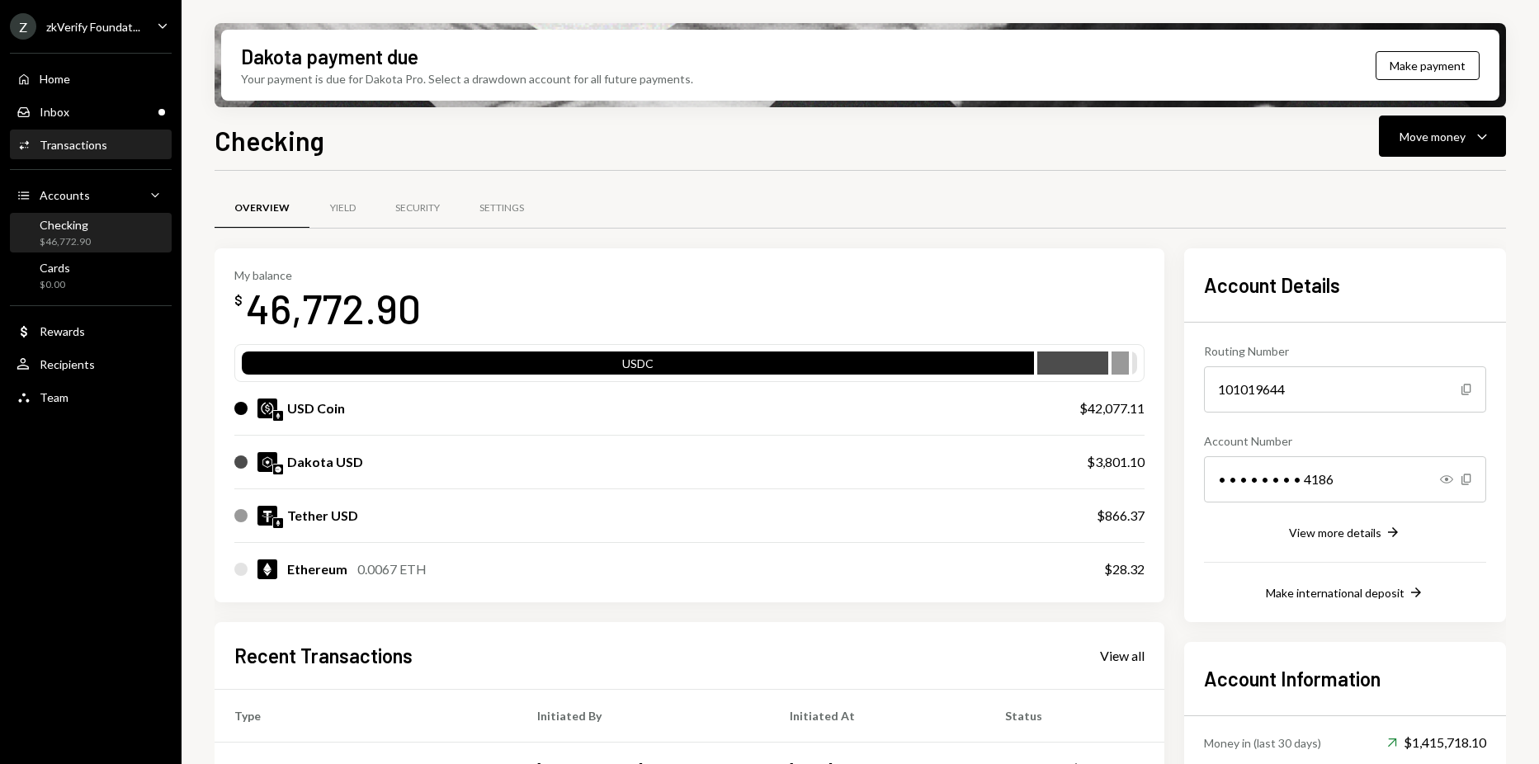
click at [86, 138] on div "Activities Transactions" at bounding box center [62, 145] width 91 height 15
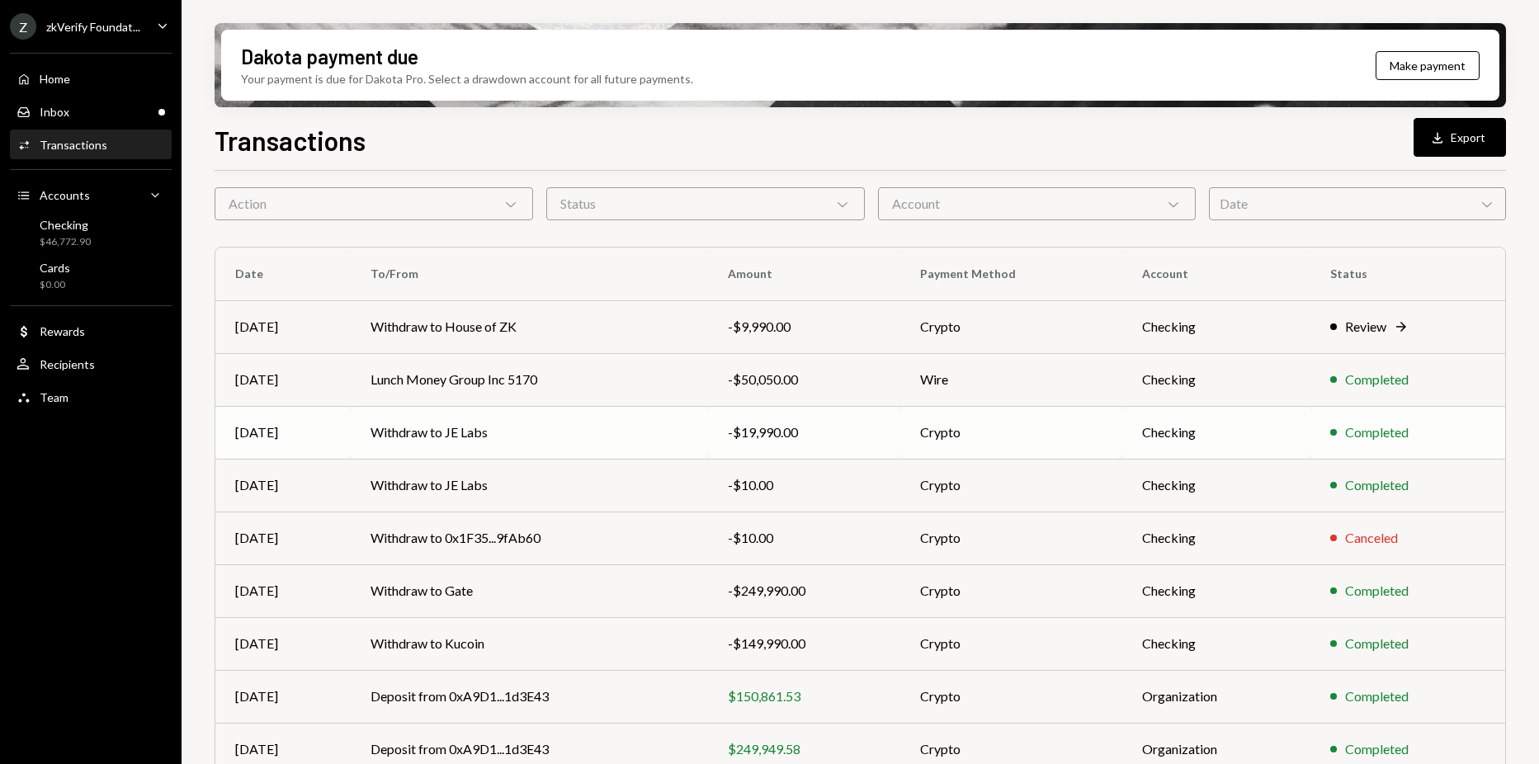
scroll to position [176, 0]
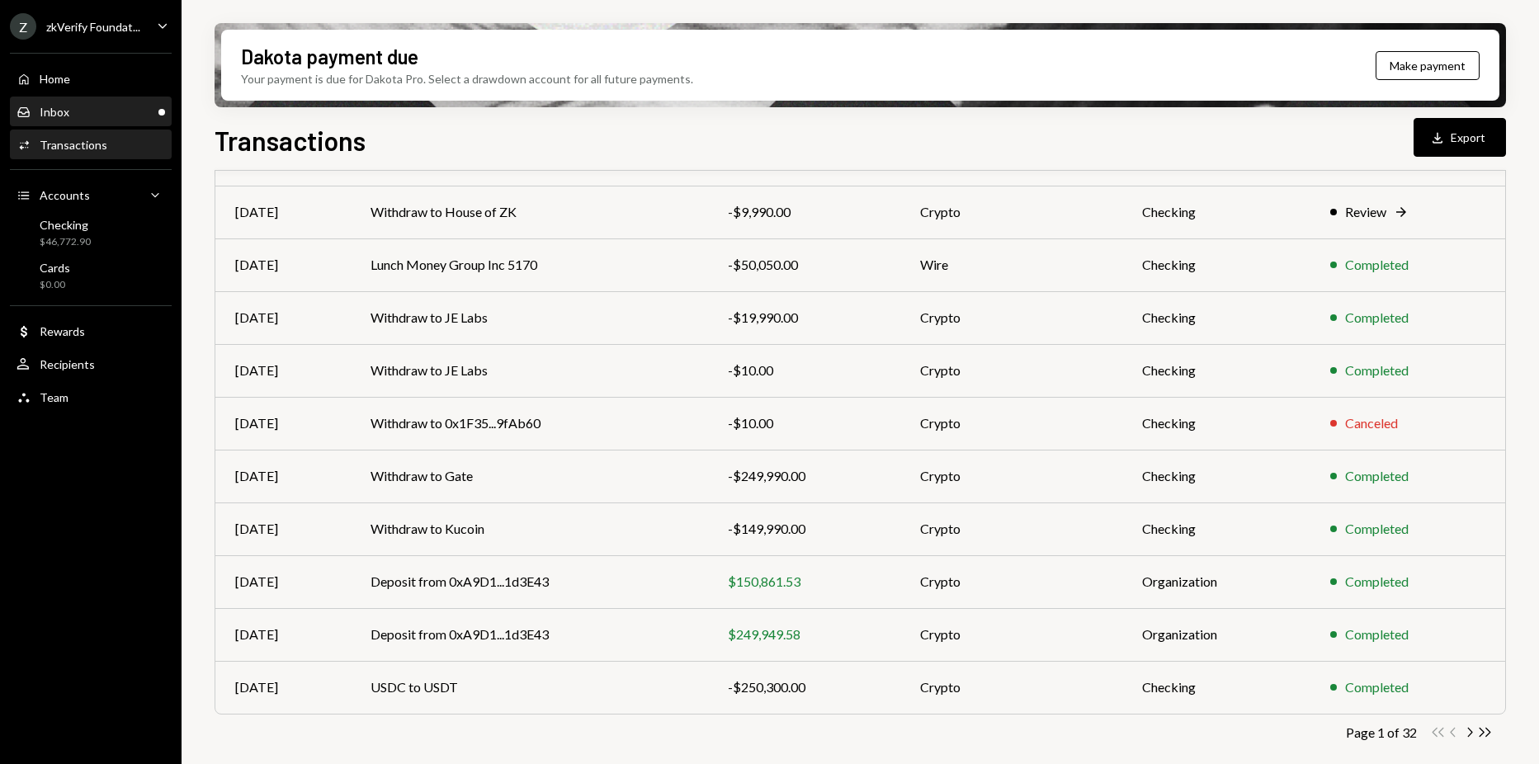
click at [67, 113] on div "Inbox" at bounding box center [55, 112] width 30 height 14
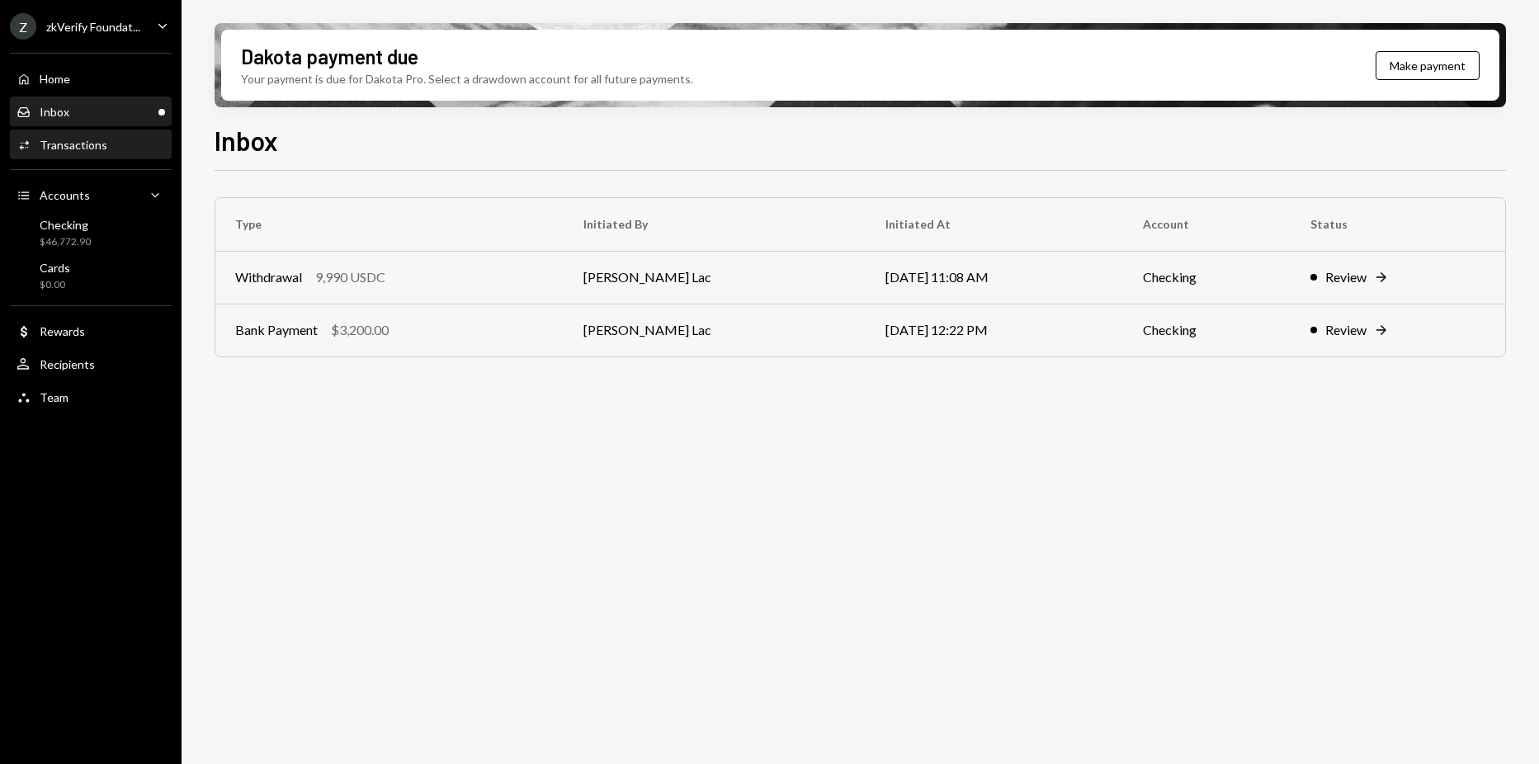
click at [98, 151] on div "Transactions" at bounding box center [74, 145] width 68 height 14
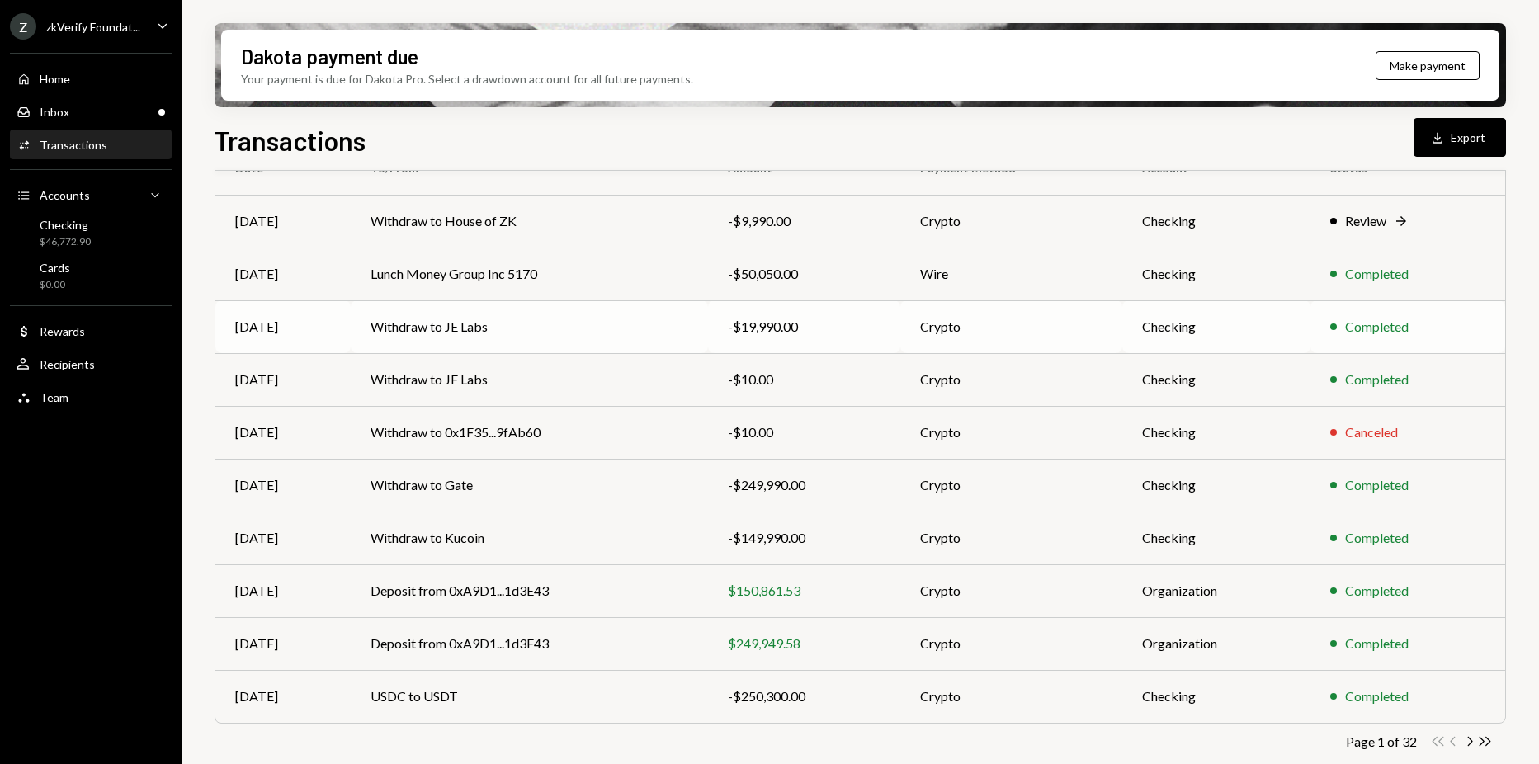
scroll to position [176, 0]
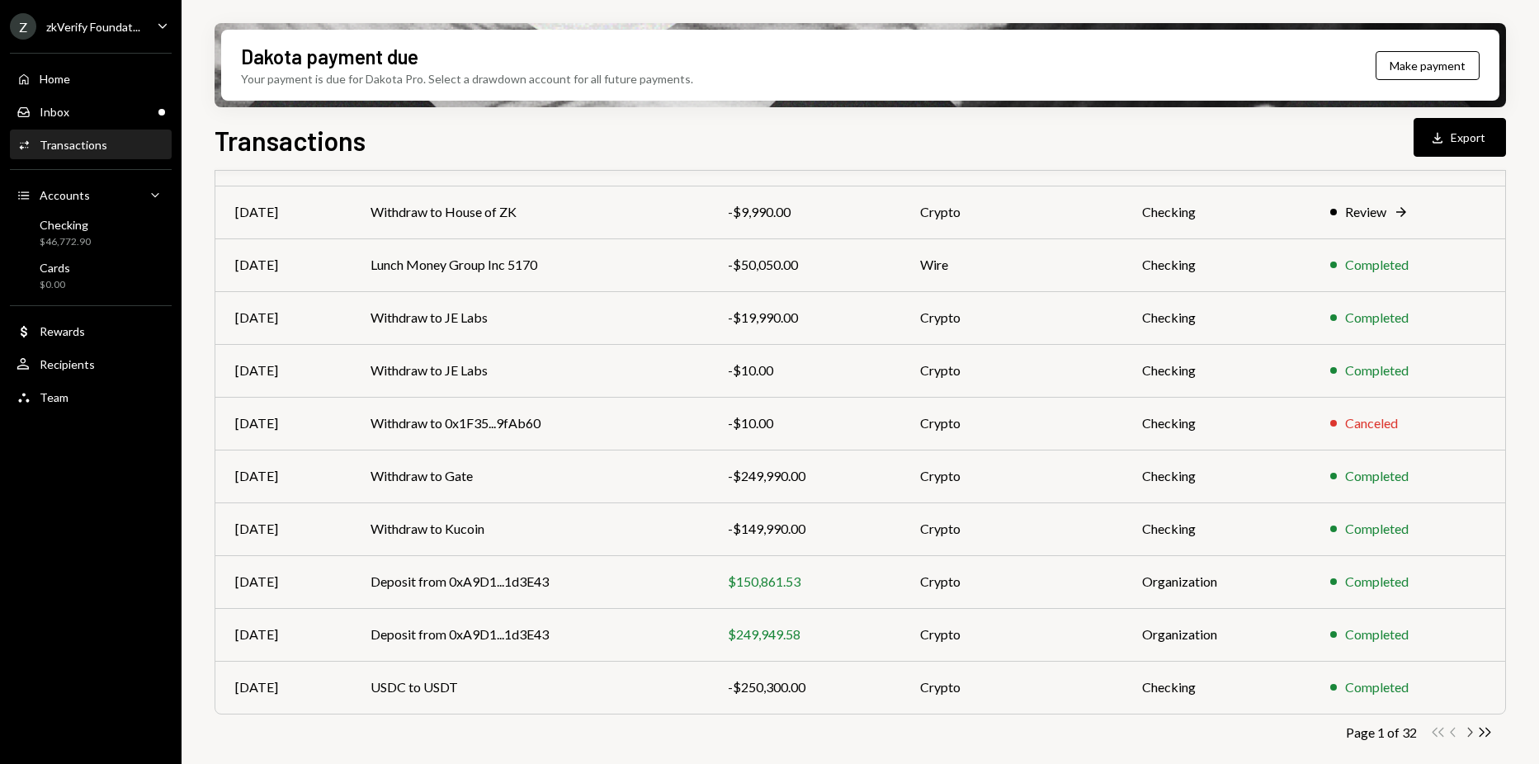
click at [1464, 732] on icon "Chevron Right" at bounding box center [1469, 733] width 16 height 16
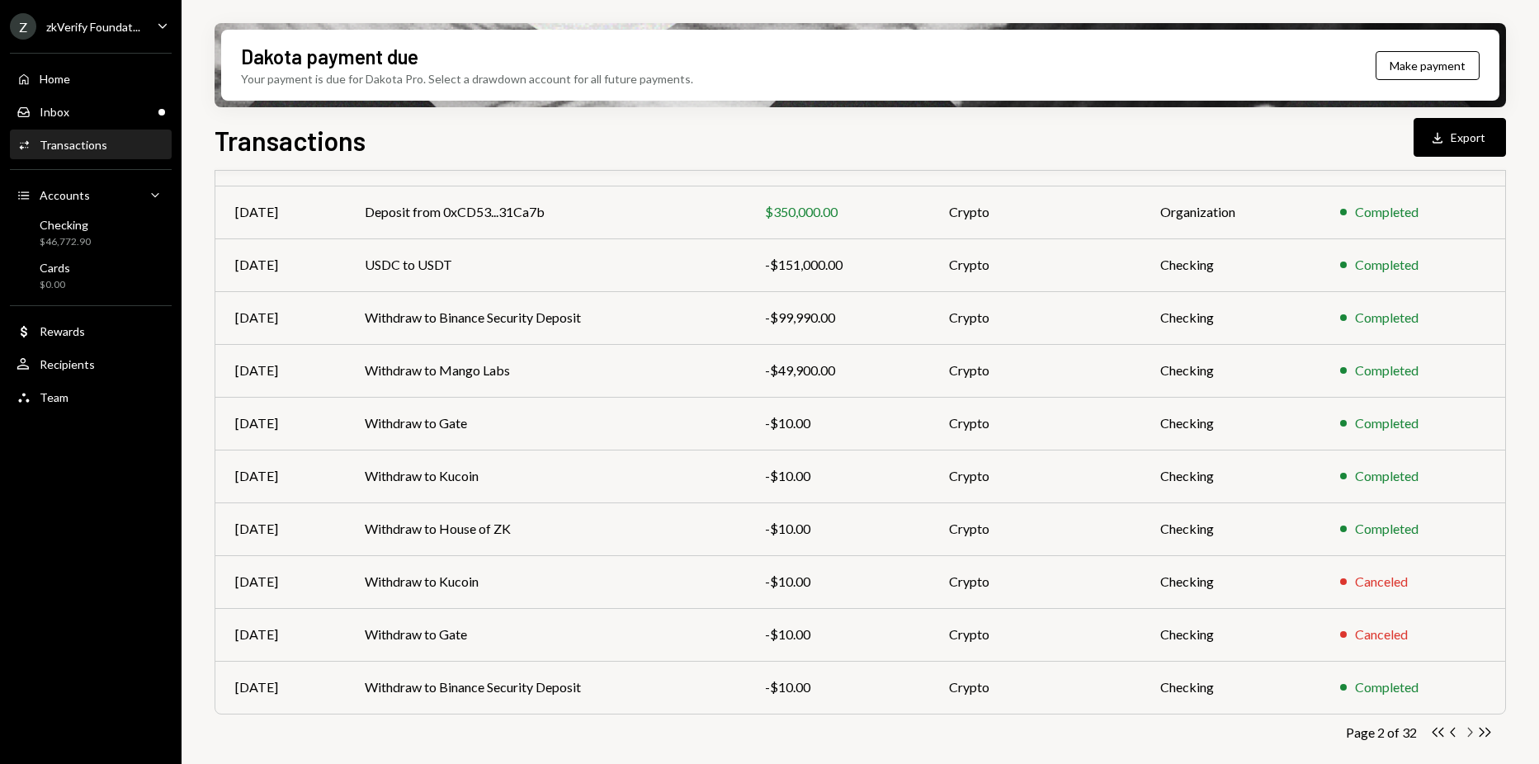
click at [1464, 729] on icon "Chevron Right" at bounding box center [1469, 733] width 16 height 16
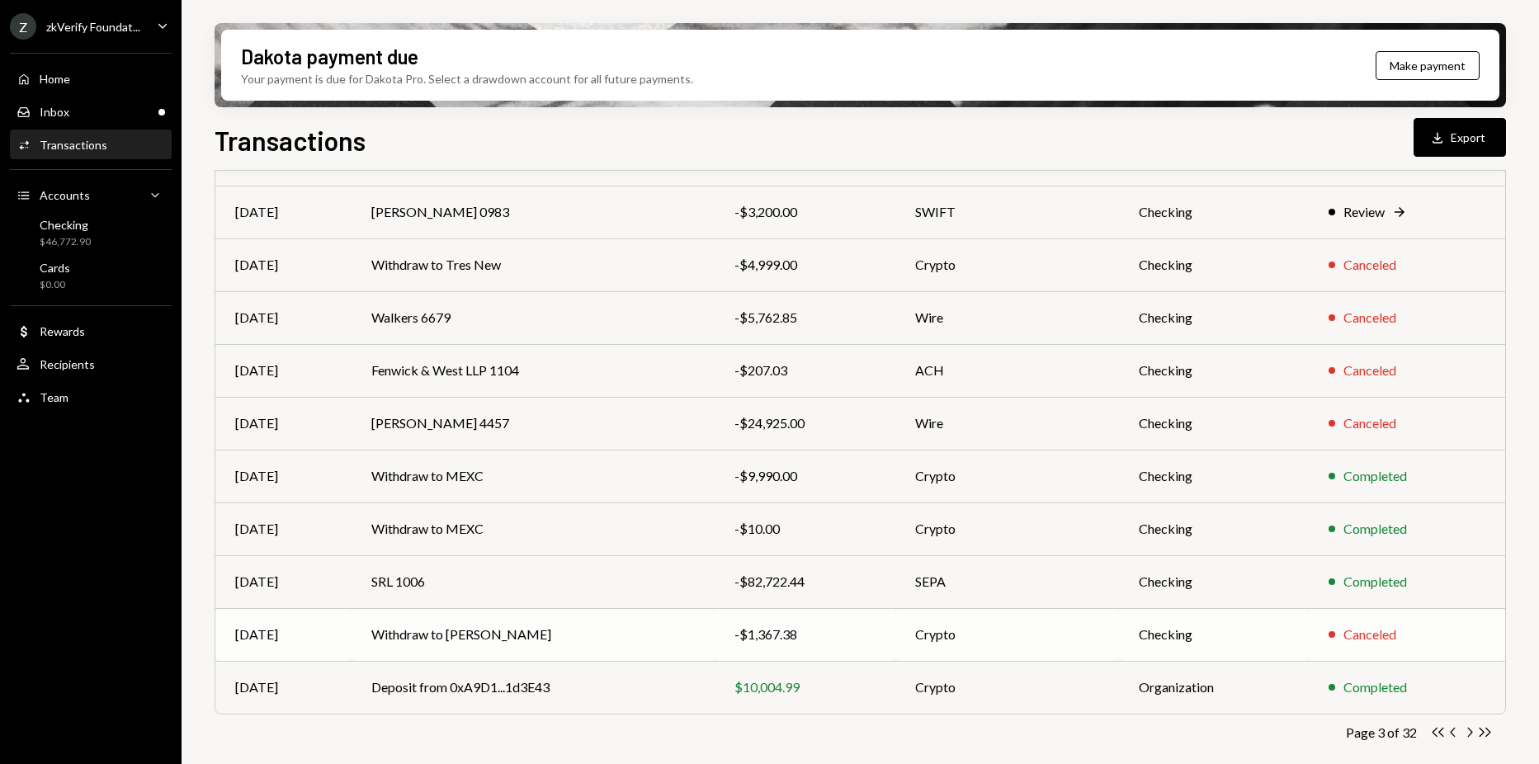
click at [766, 639] on div "-$1,367.38" at bounding box center [805, 635] width 142 height 20
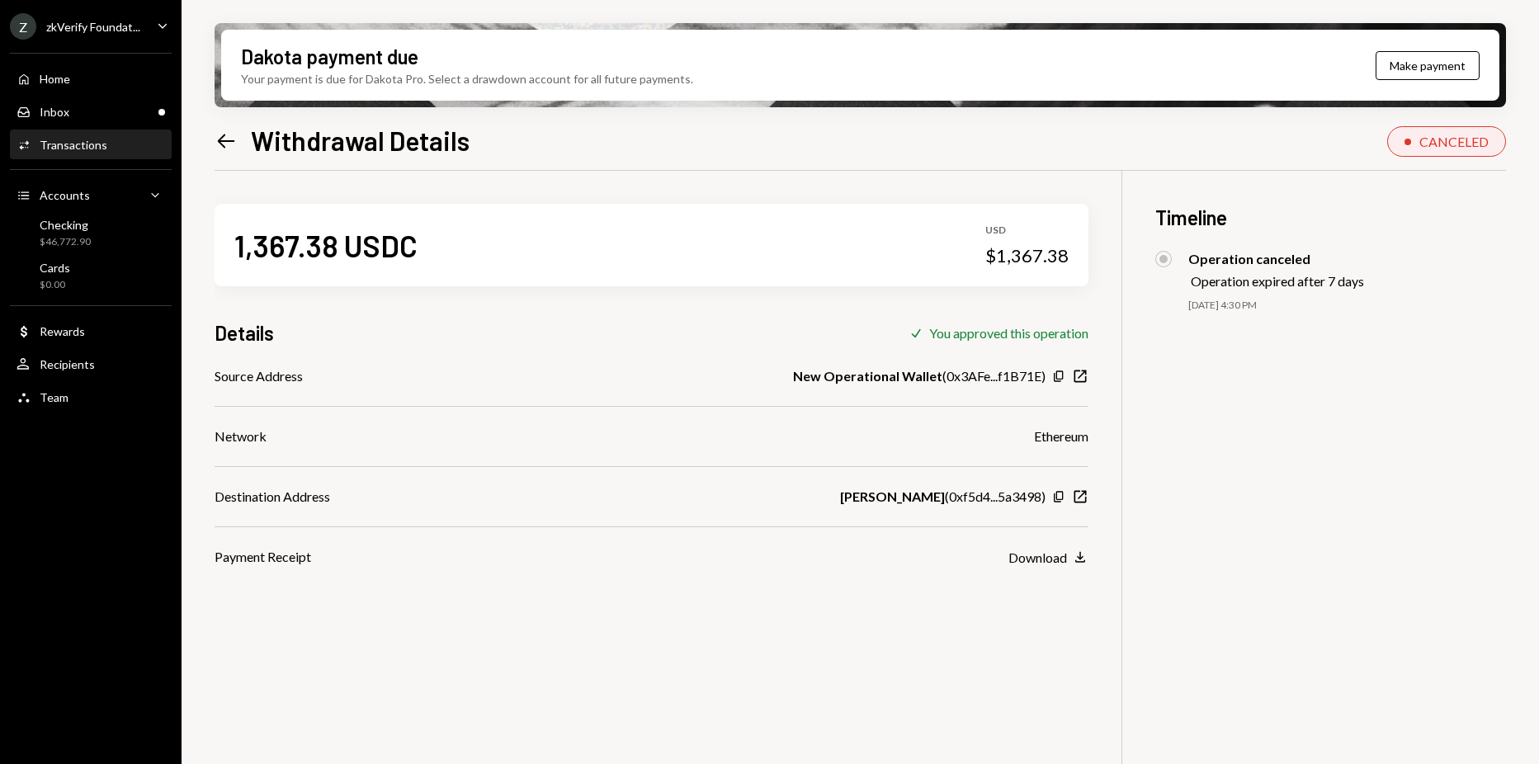
click at [1436, 144] on div "CANCELED" at bounding box center [1453, 142] width 69 height 16
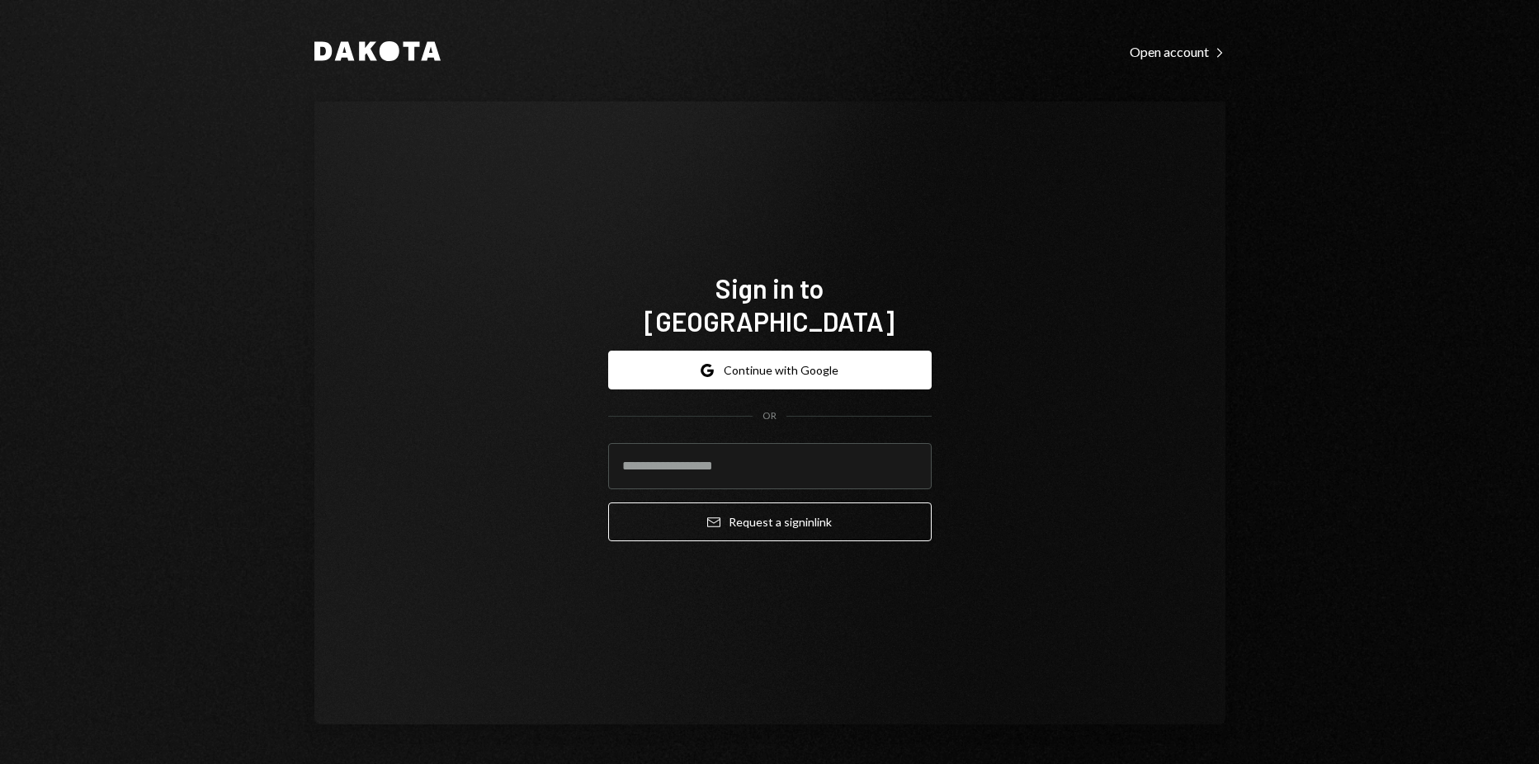
type input "**********"
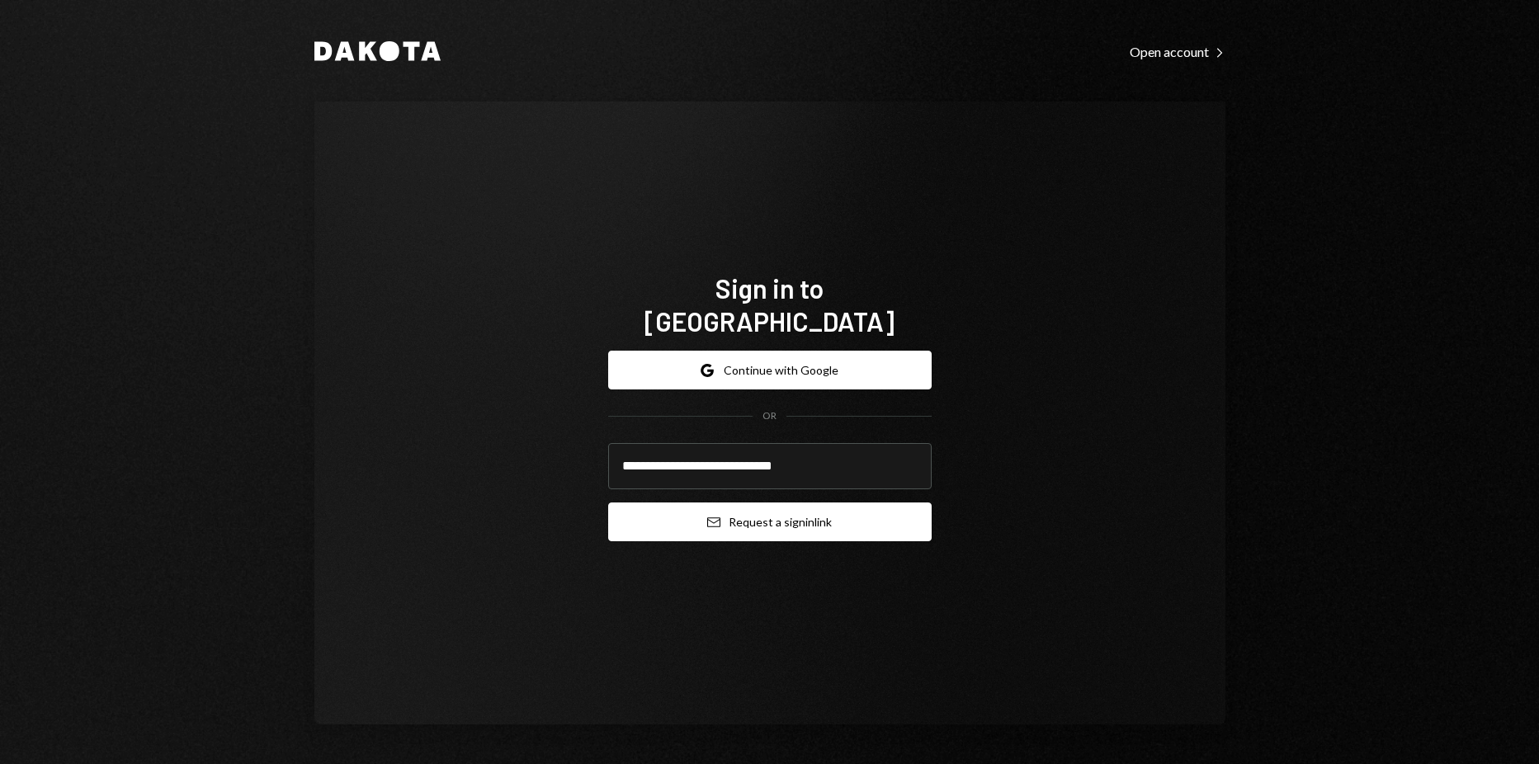
click at [711, 516] on icon "Email" at bounding box center [713, 522] width 13 height 13
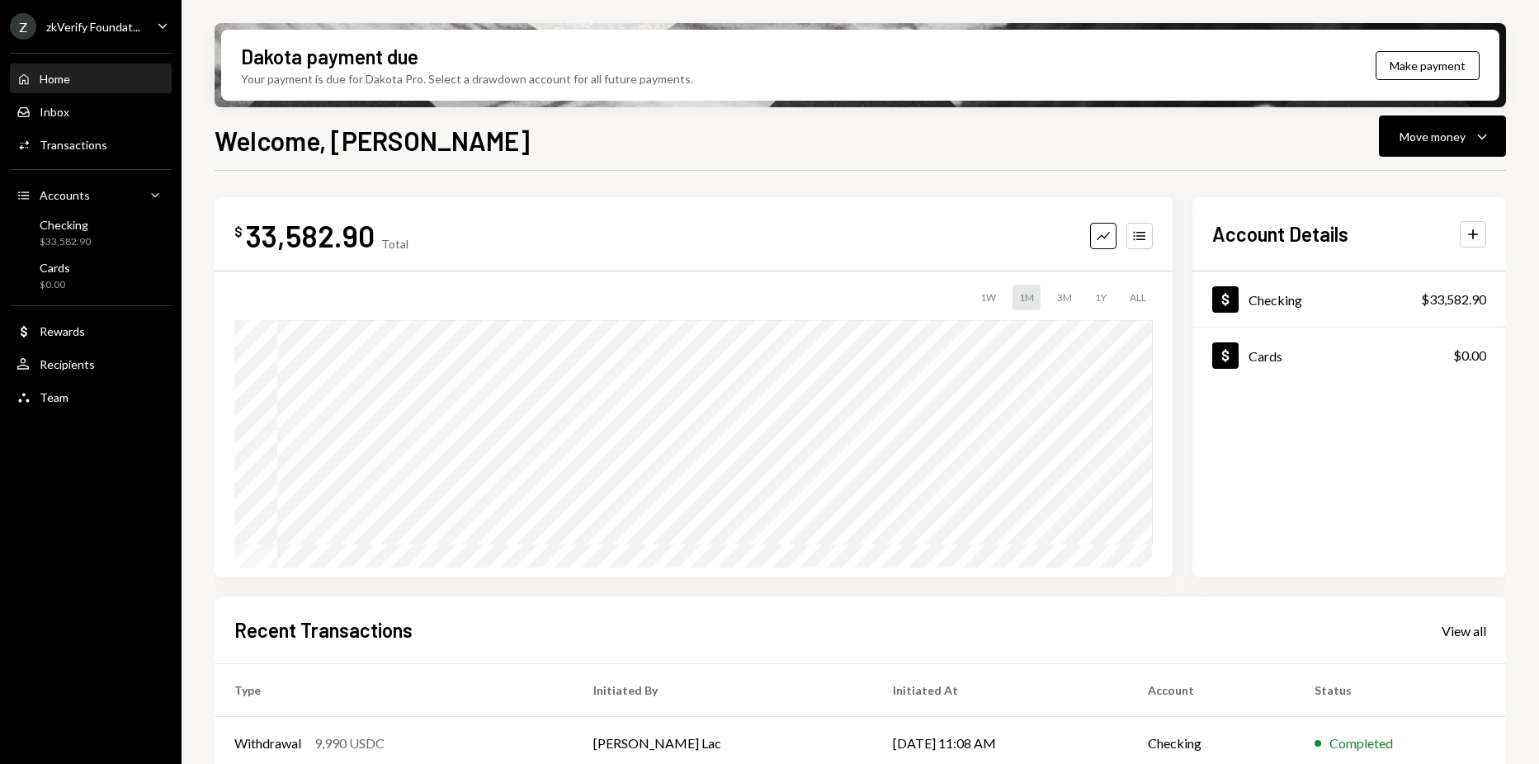
click at [193, 20] on div "Dakota payment due Your payment is due for Dakota Pro. Select a drawdown accoun…" at bounding box center [860, 382] width 1357 height 764
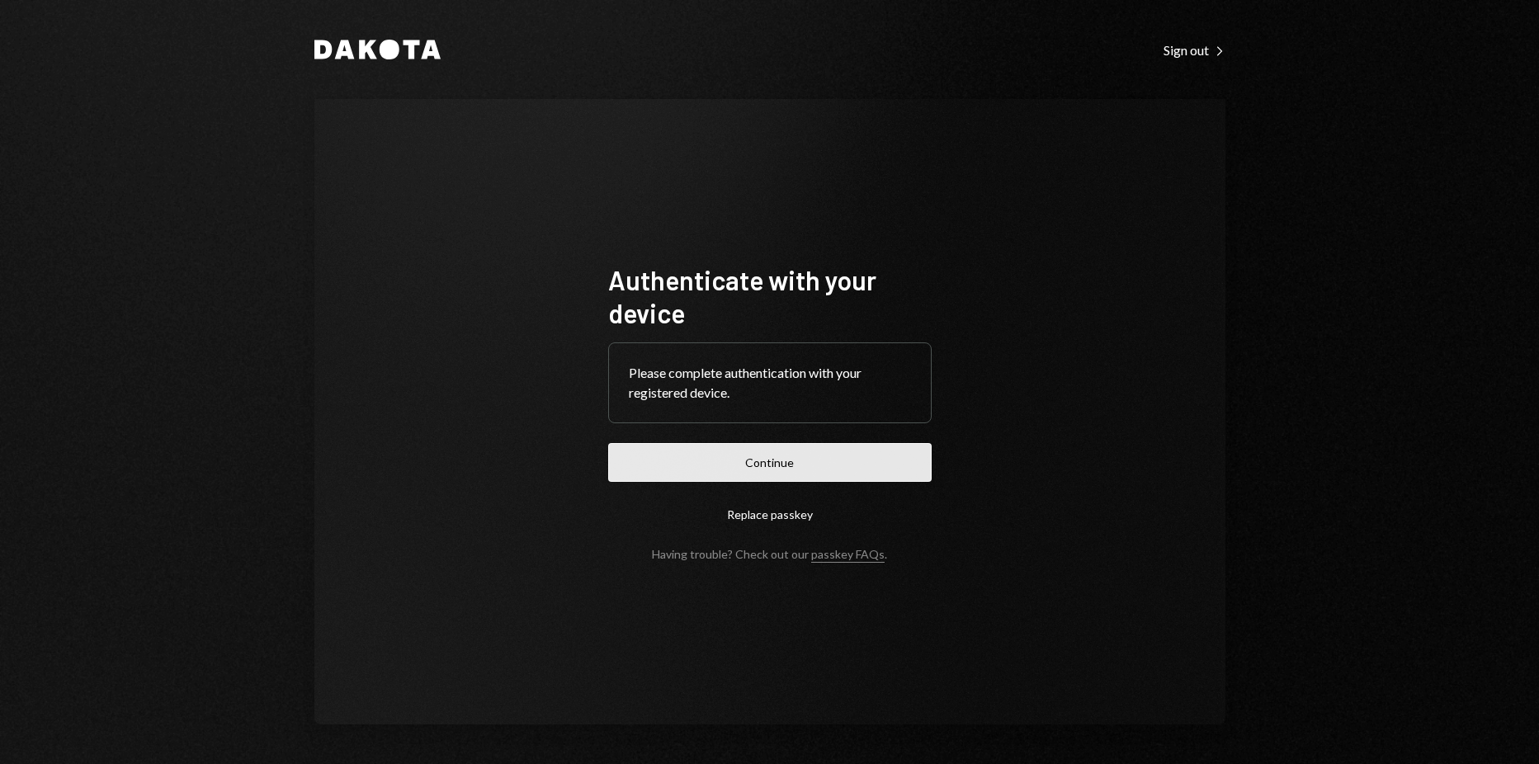
click at [796, 451] on button "Continue" at bounding box center [769, 462] width 323 height 39
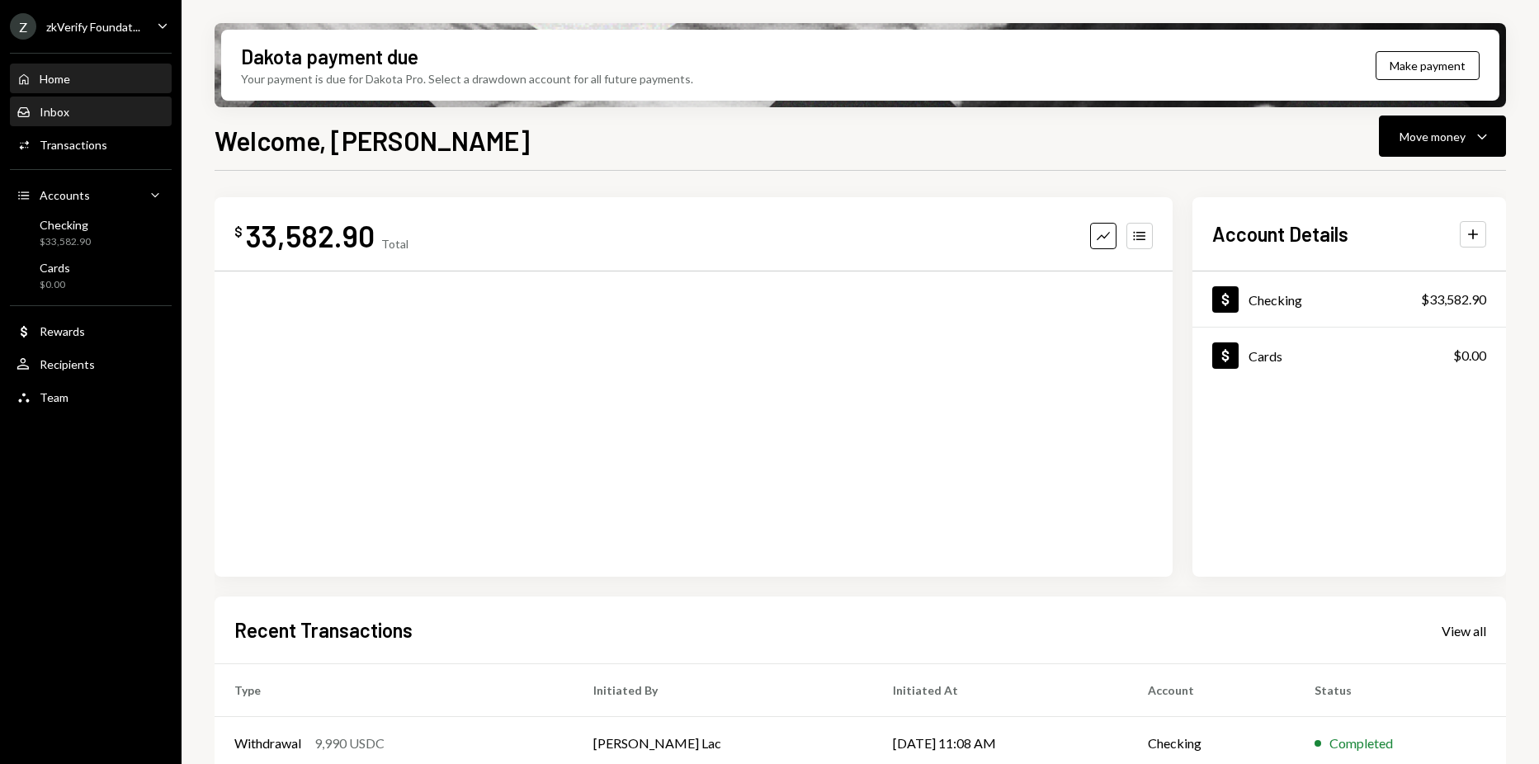
click at [70, 114] on div "Inbox Inbox" at bounding box center [91, 112] width 149 height 15
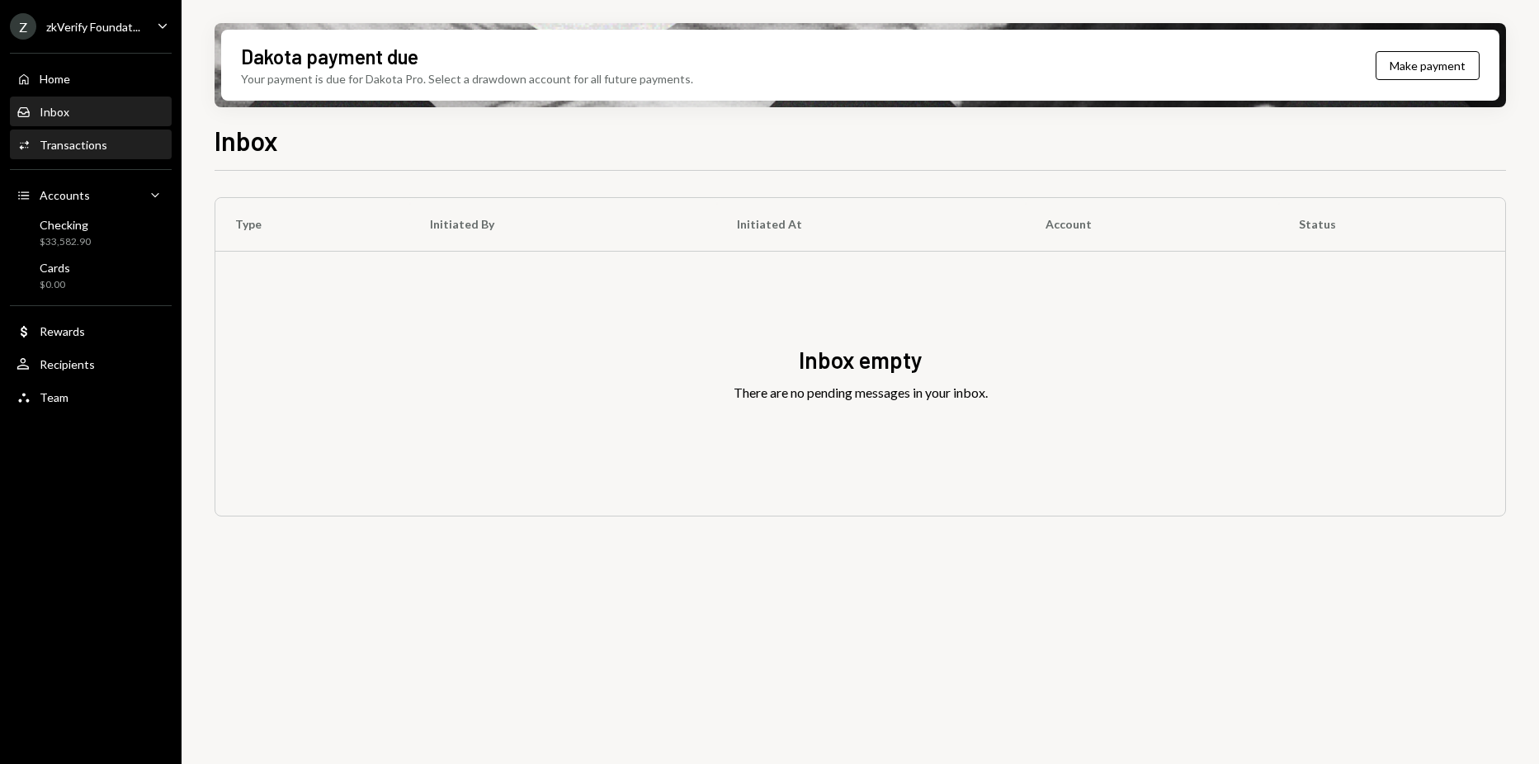
click at [101, 145] on div "Transactions" at bounding box center [74, 145] width 68 height 14
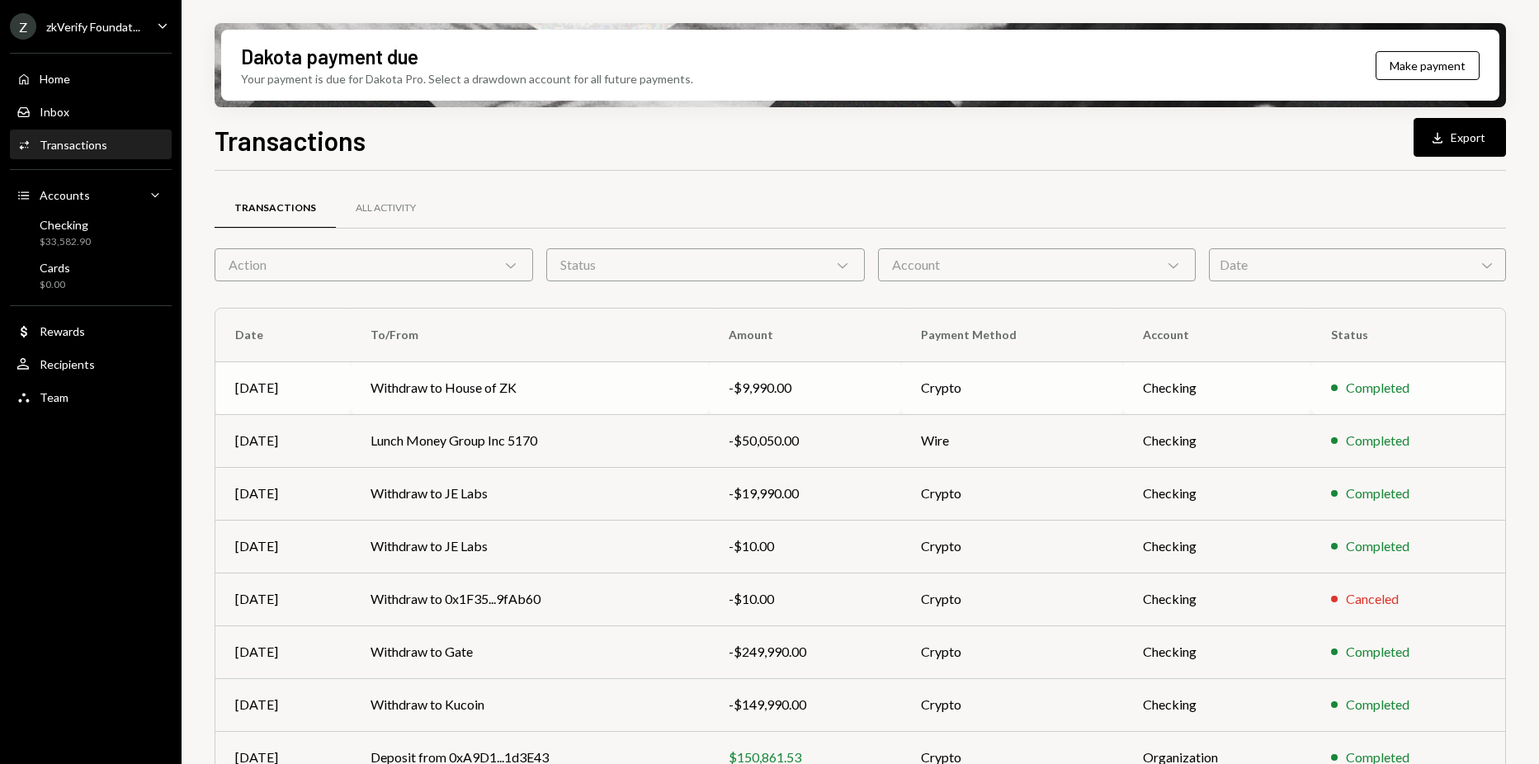
click at [879, 388] on div "-$9,990.00" at bounding box center [805, 388] width 153 height 20
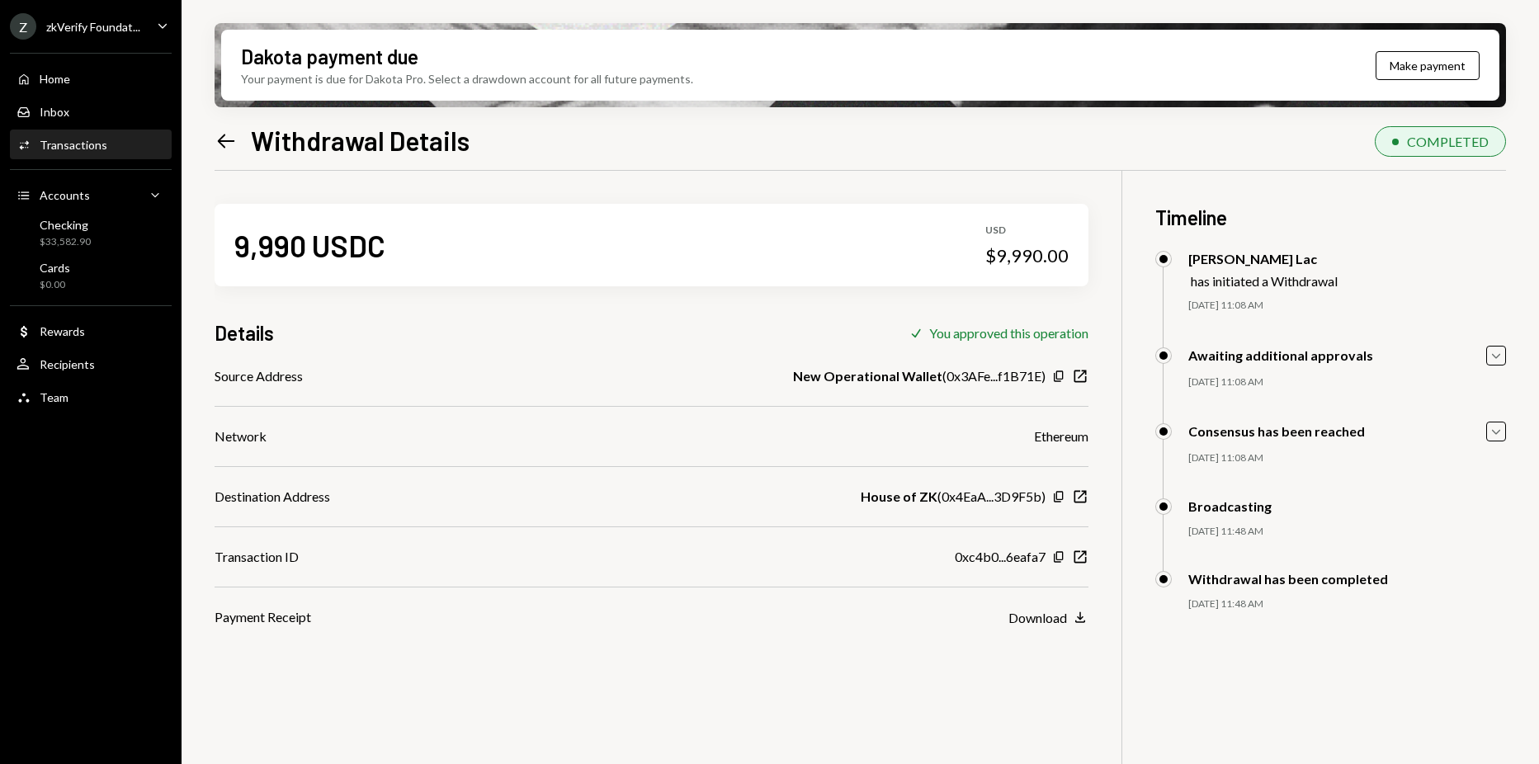
click at [1076, 547] on div "0xc4b0...6eafa7 Copy New Window" at bounding box center [1022, 557] width 134 height 20
click at [1078, 557] on icon "New Window" at bounding box center [1080, 557] width 17 height 17
click at [68, 140] on div "Transactions" at bounding box center [74, 145] width 68 height 14
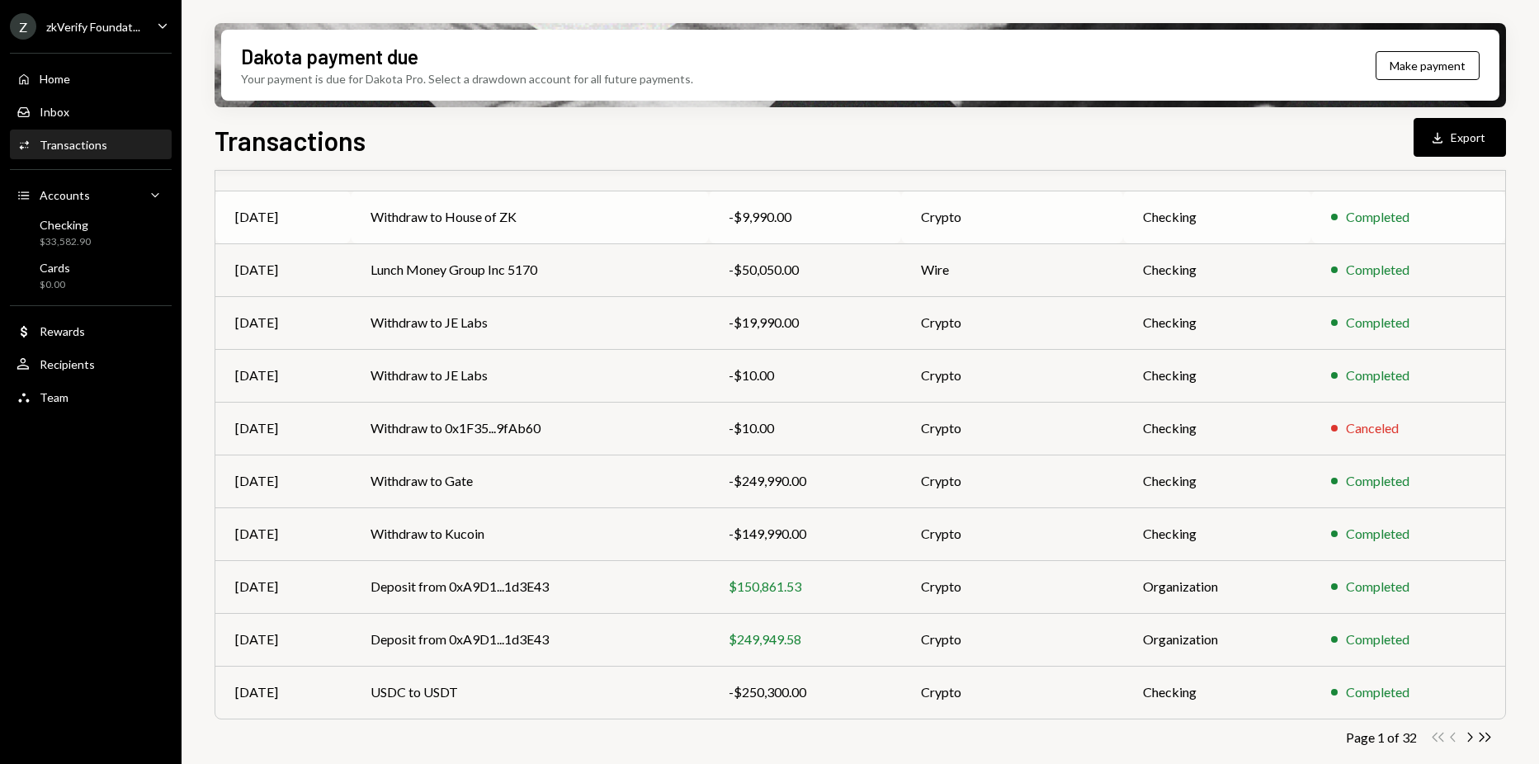
scroll to position [176, 0]
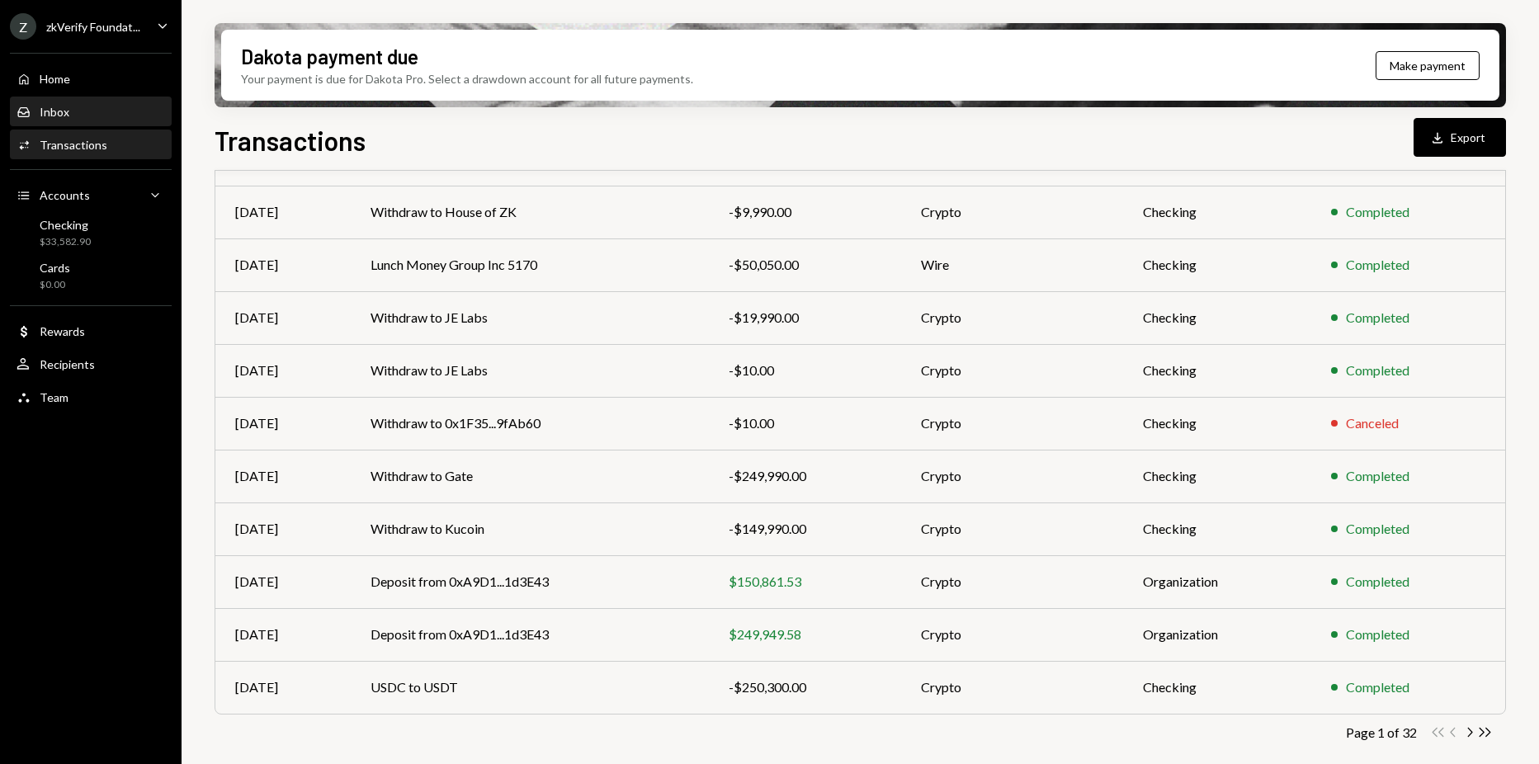
click at [41, 101] on div "Inbox Inbox" at bounding box center [91, 112] width 149 height 28
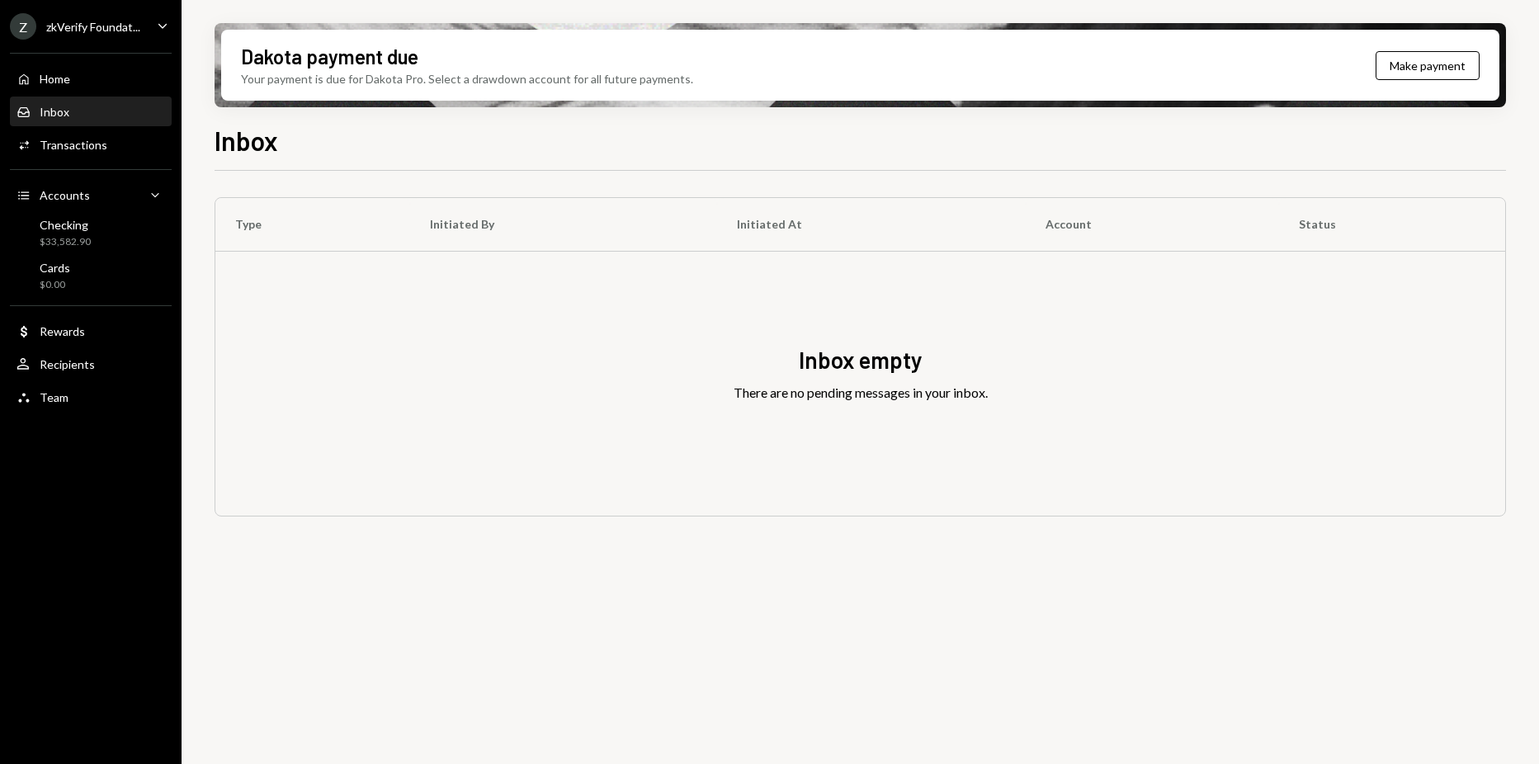
click at [73, 129] on div "Home Home Inbox Inbox Activities Transactions Accounts Accounts Caret Down Chec…" at bounding box center [91, 229] width 182 height 372
click at [76, 138] on div "Transactions" at bounding box center [74, 145] width 68 height 14
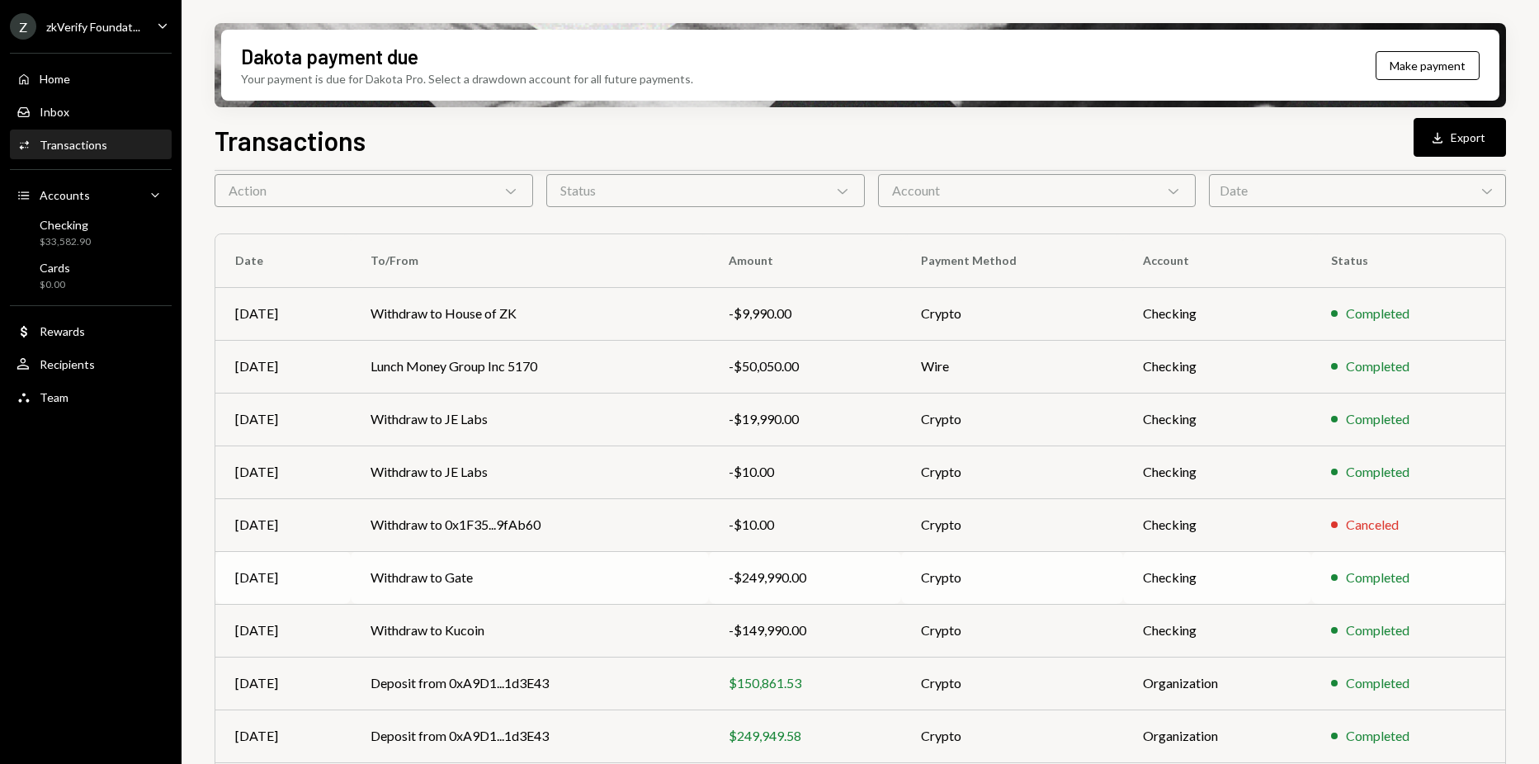
scroll to position [176, 0]
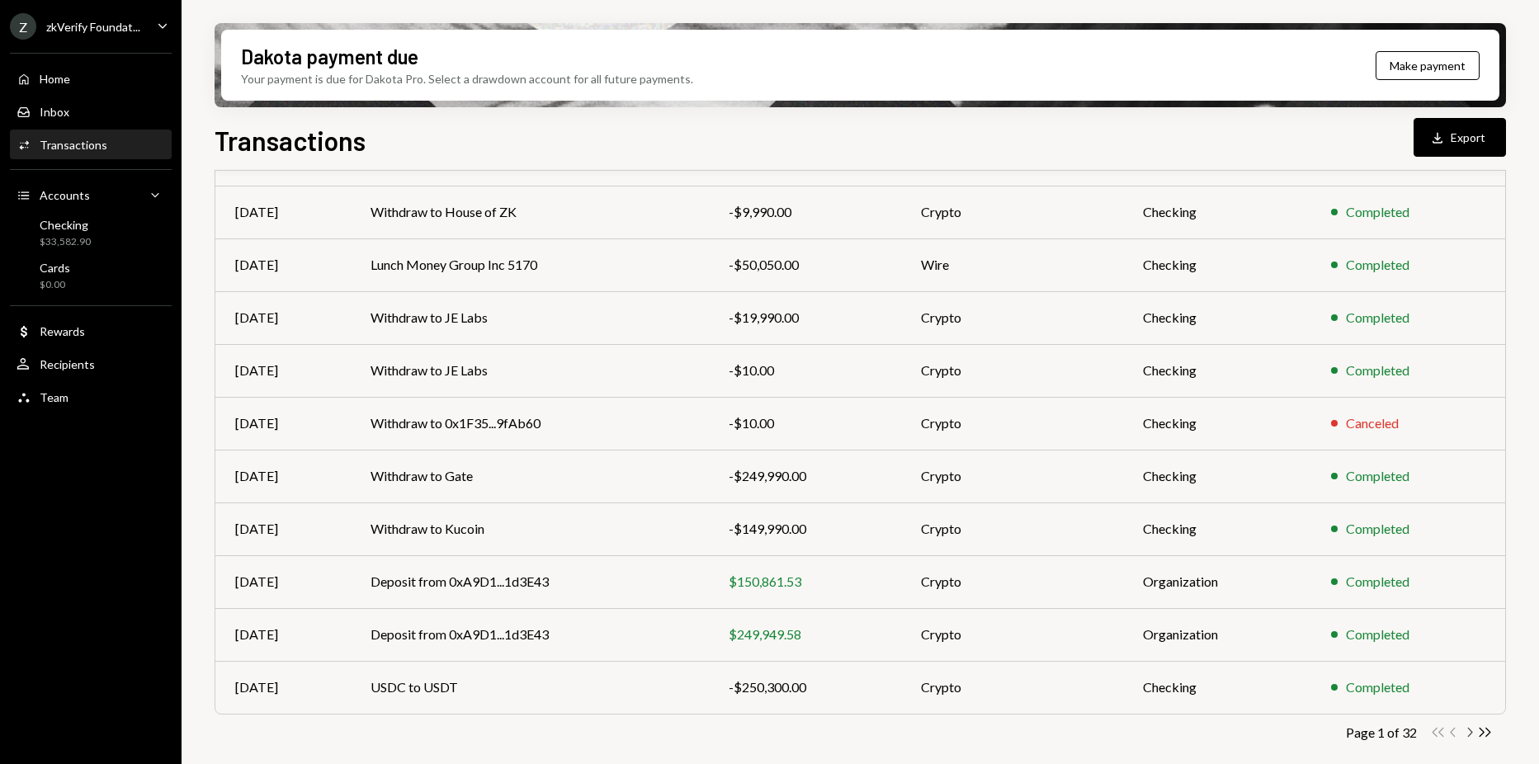
click at [1474, 730] on icon "Chevron Right" at bounding box center [1469, 733] width 16 height 16
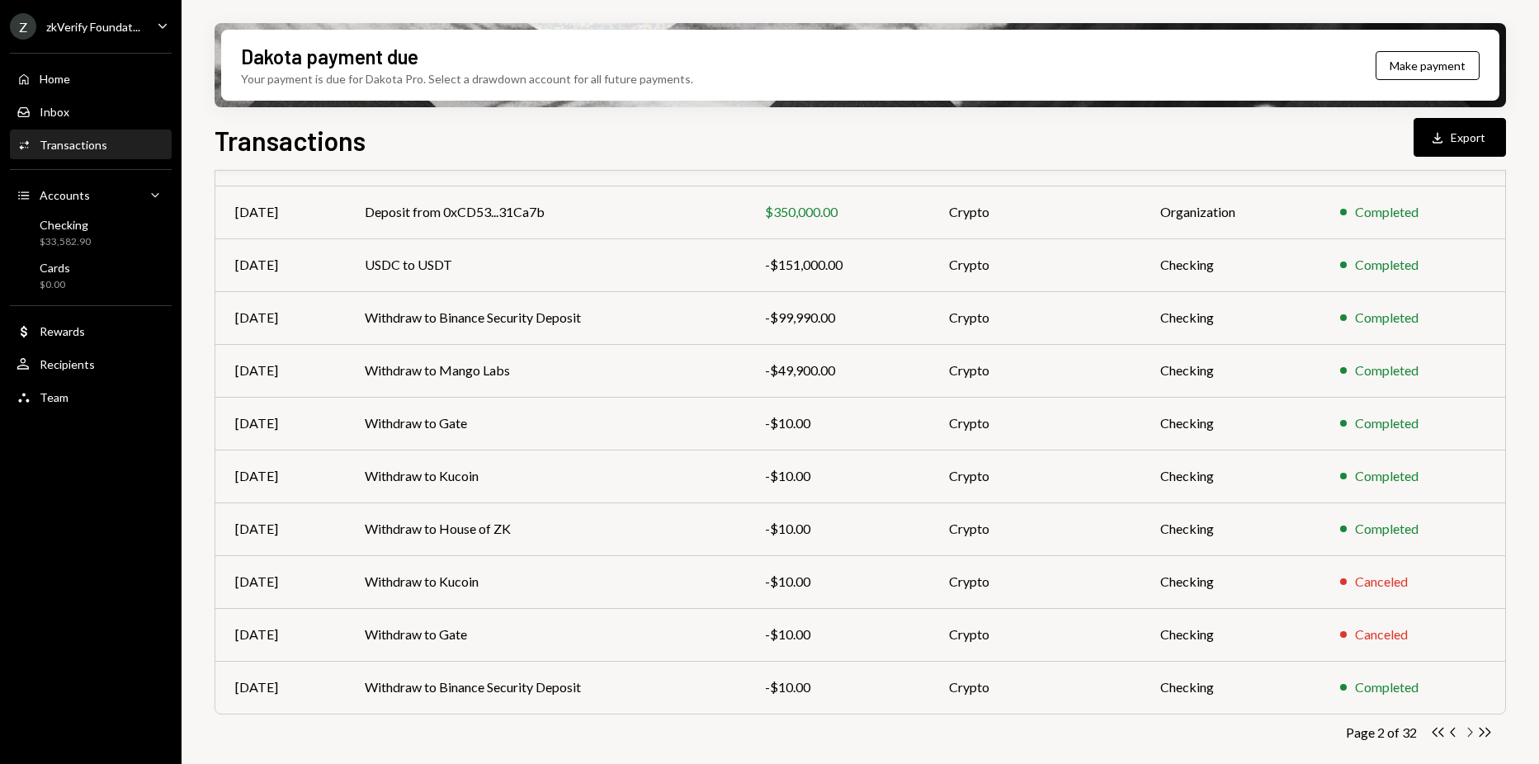
click at [1464, 729] on icon "Chevron Right" at bounding box center [1469, 733] width 16 height 16
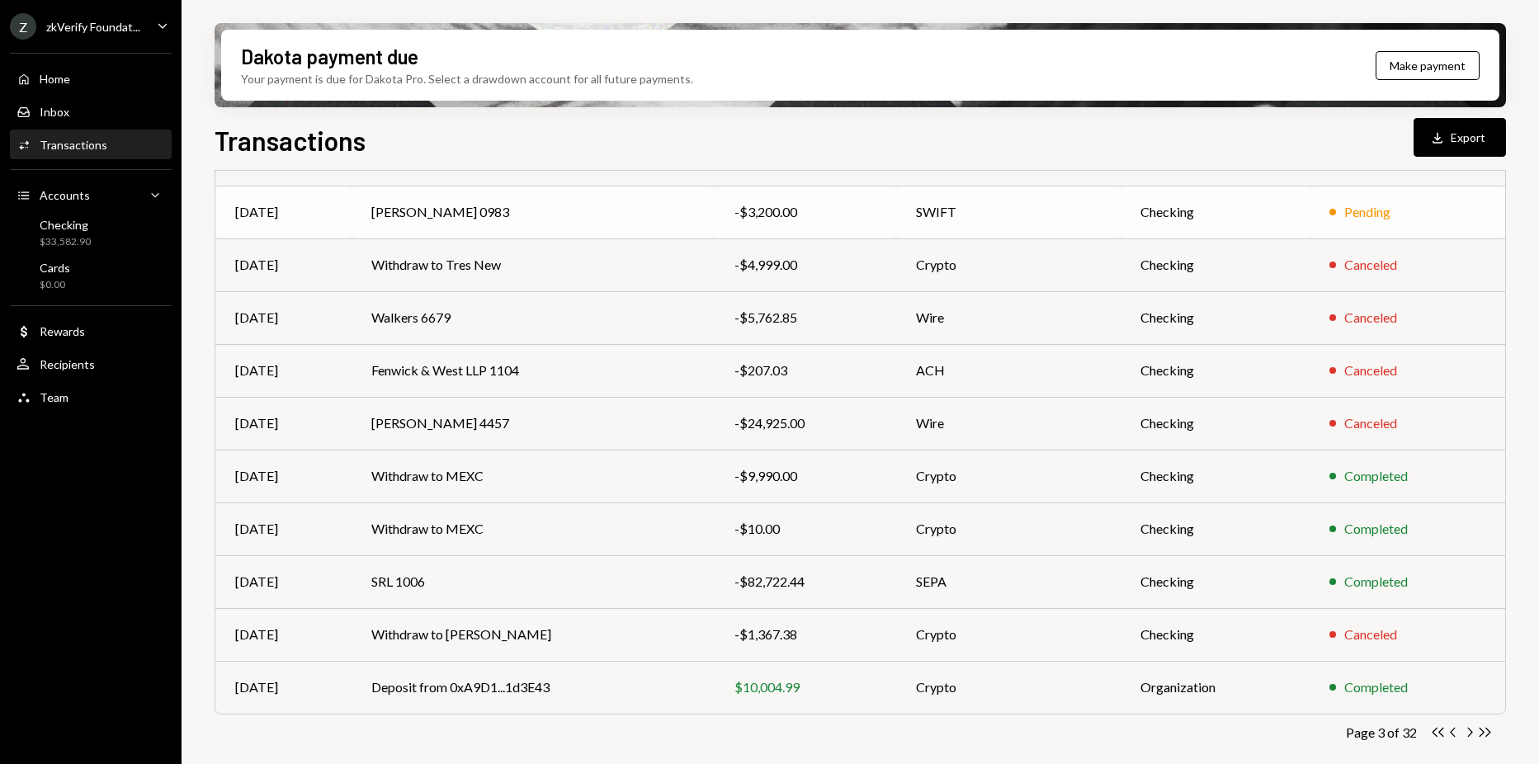
click at [1154, 208] on td "Checking" at bounding box center [1216, 212] width 190 height 53
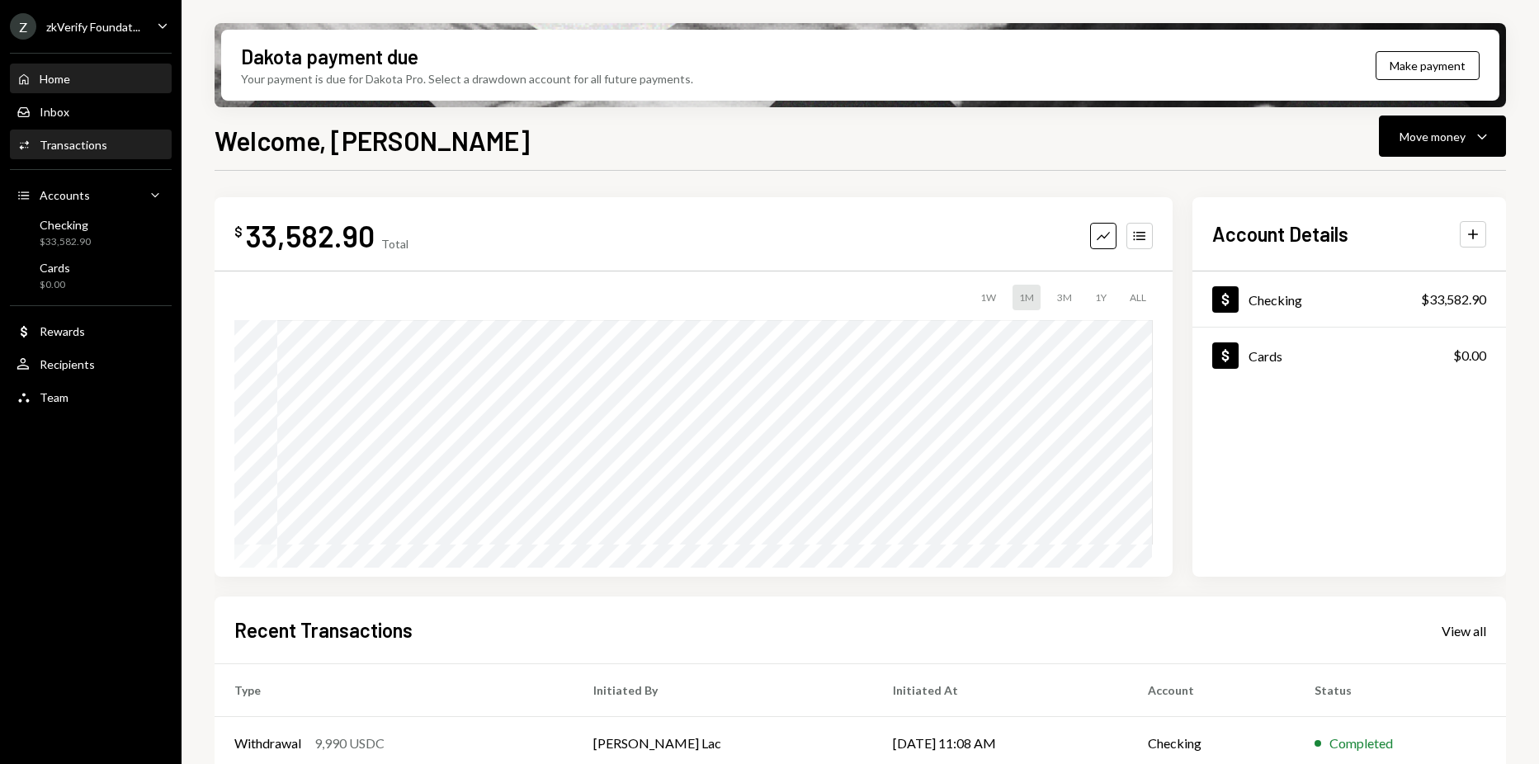
click at [93, 145] on div "Transactions" at bounding box center [74, 145] width 68 height 14
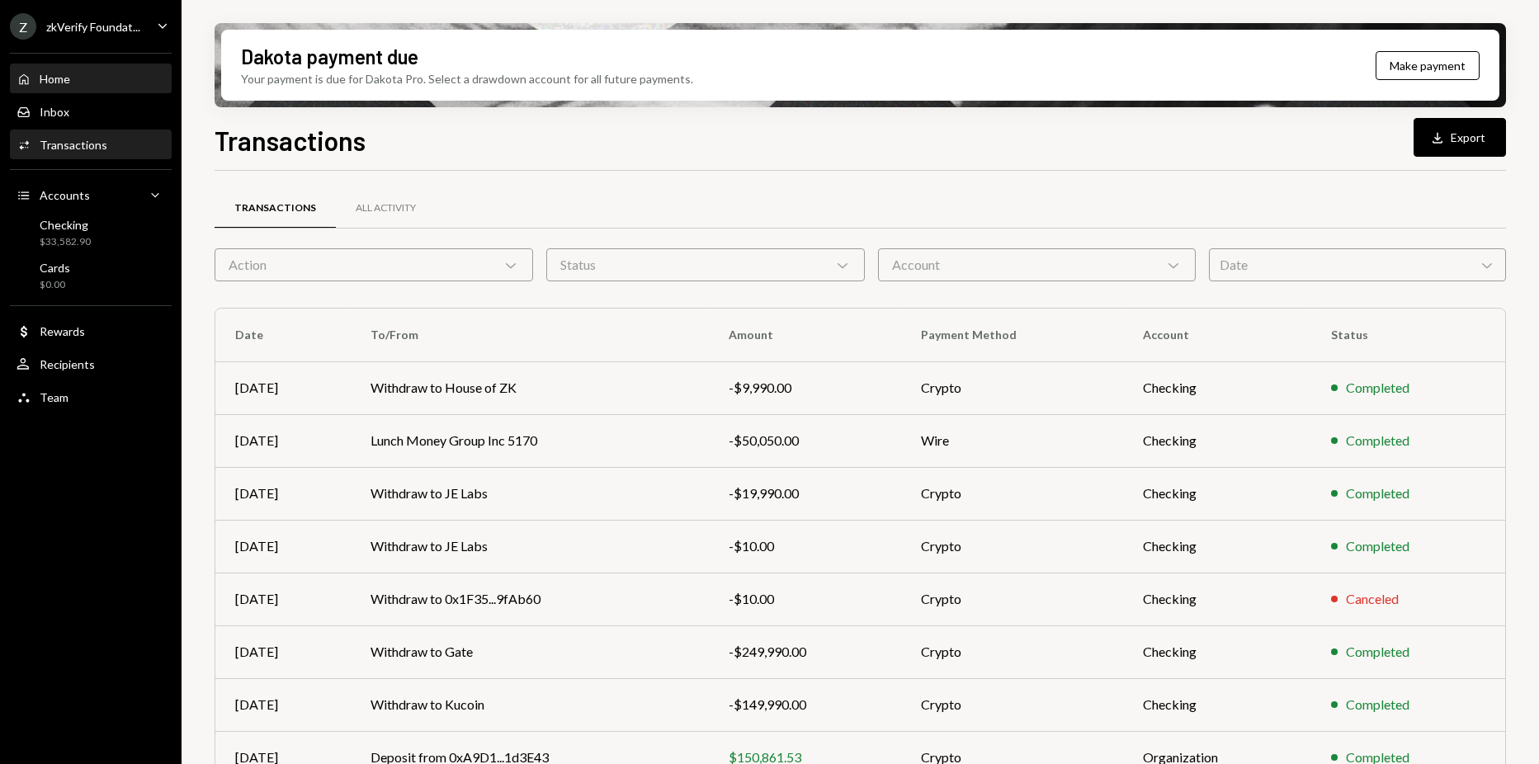
click at [125, 77] on div "Home Home" at bounding box center [91, 79] width 149 height 15
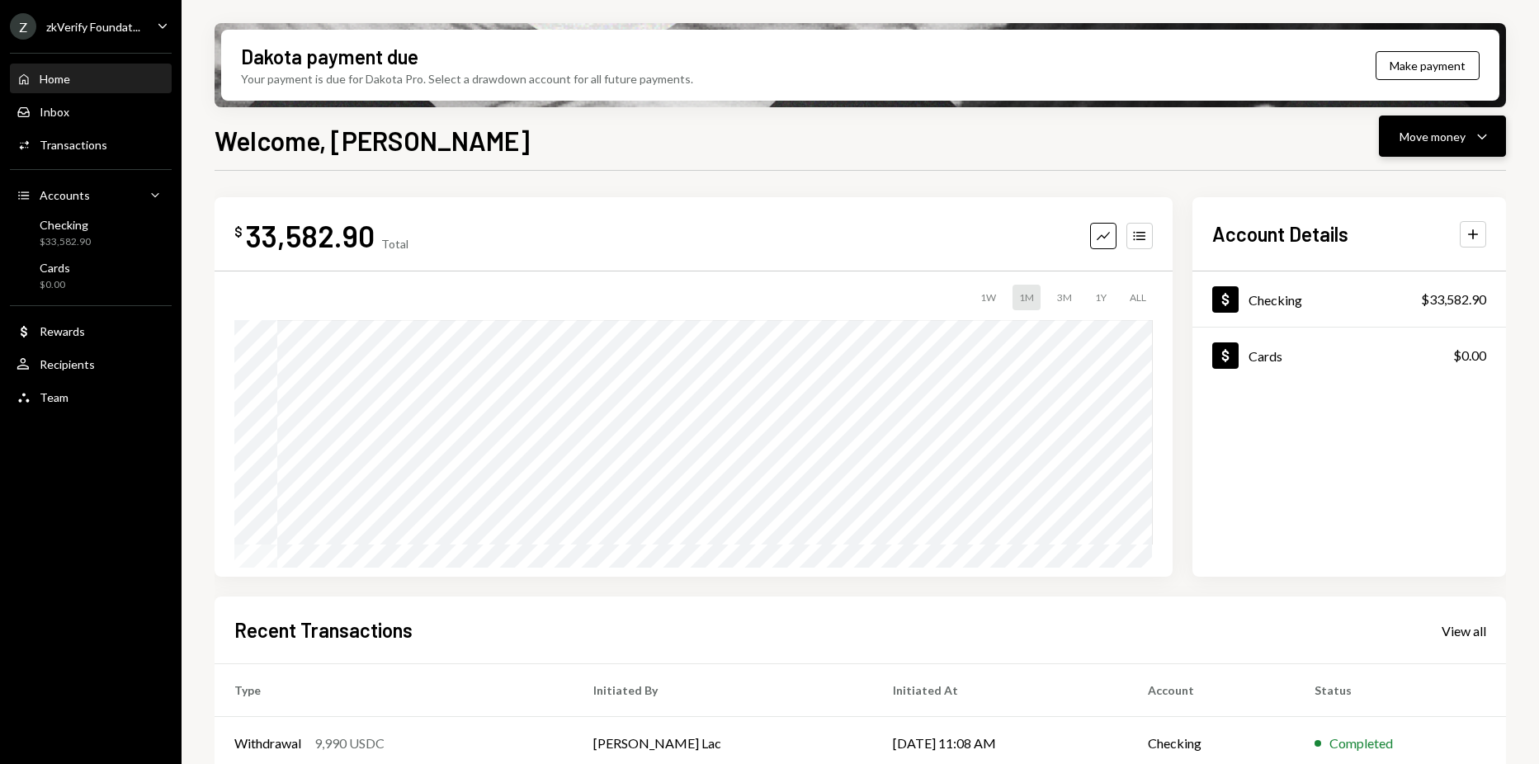
click at [1471, 135] on div "Move money Caret Down" at bounding box center [1443, 136] width 86 height 20
click at [1410, 266] on div "Deposit" at bounding box center [1429, 260] width 120 height 17
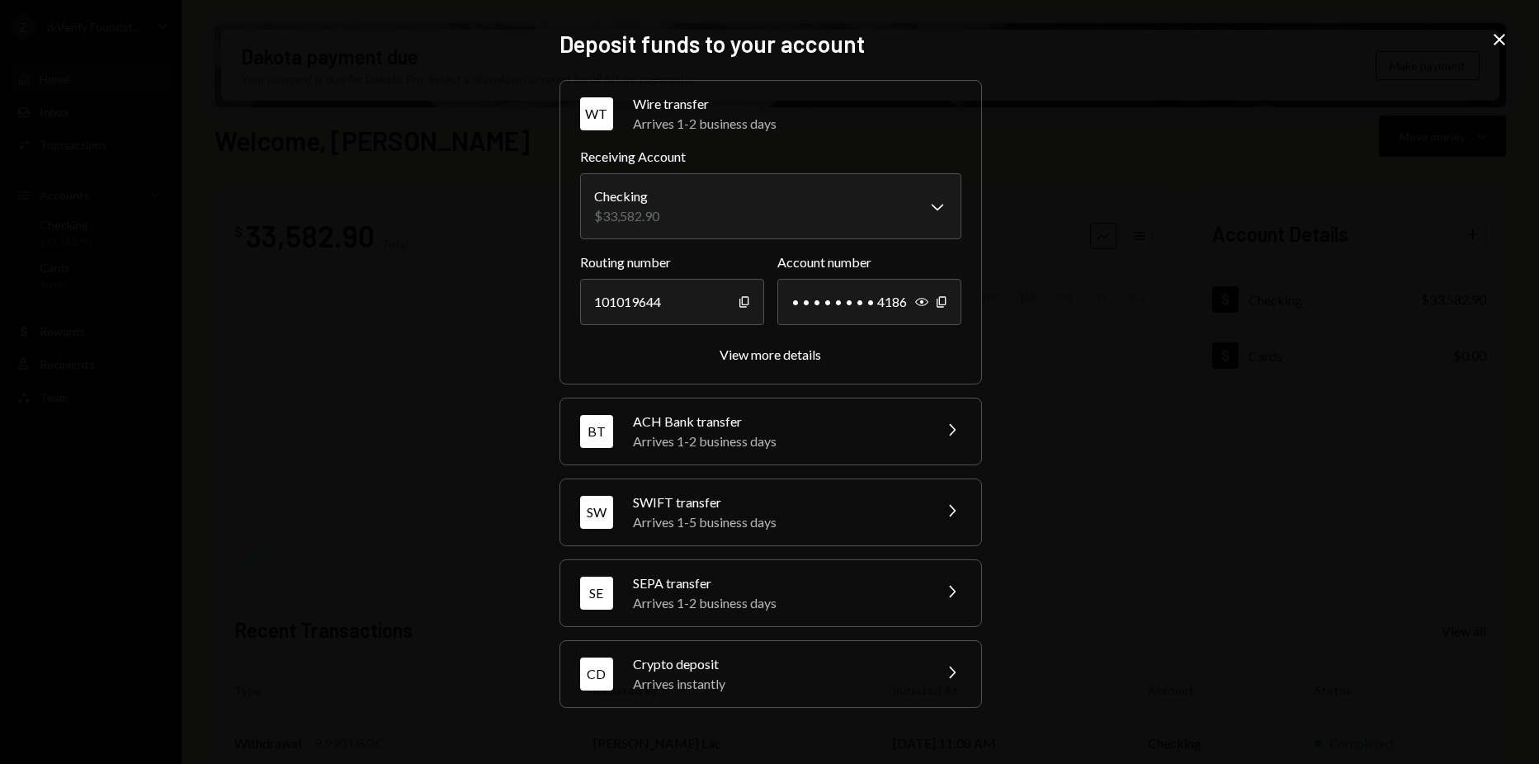
click at [693, 705] on div "CD Crypto deposit Arrives instantly Chevron Right" at bounding box center [770, 674] width 421 height 66
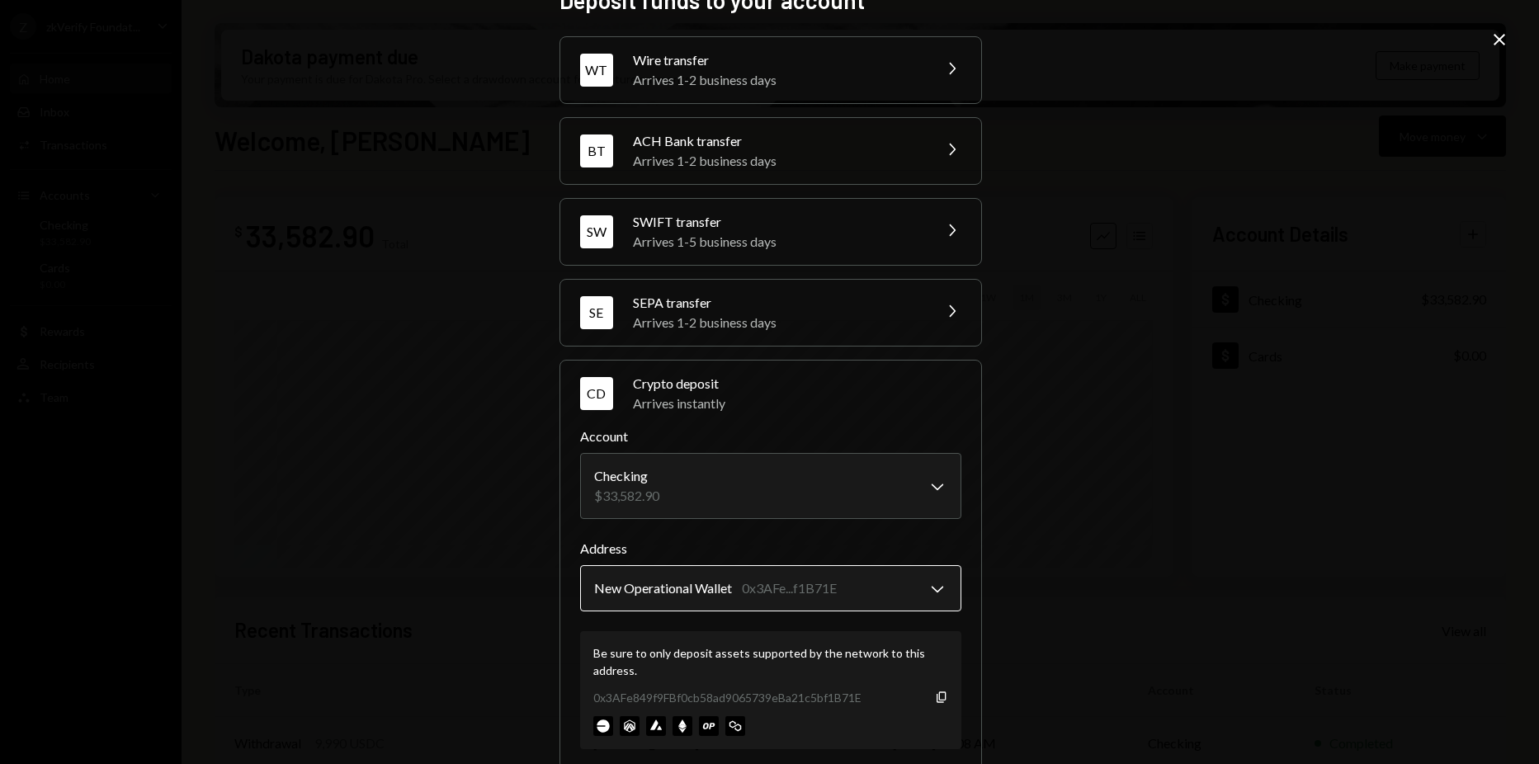
scroll to position [66, 0]
